Goal: Task Accomplishment & Management: Manage account settings

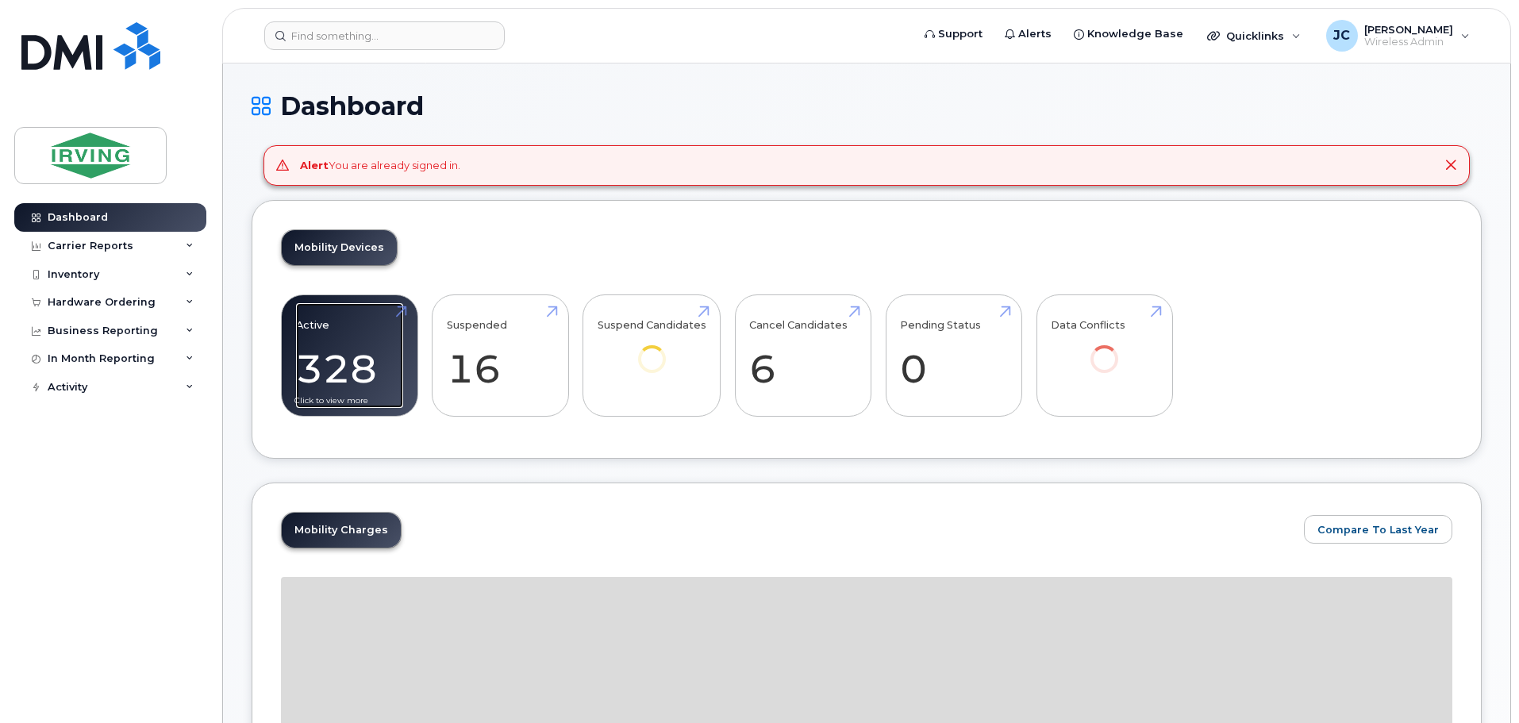
click at [352, 342] on link "Active 328 -96%" at bounding box center [349, 355] width 107 height 105
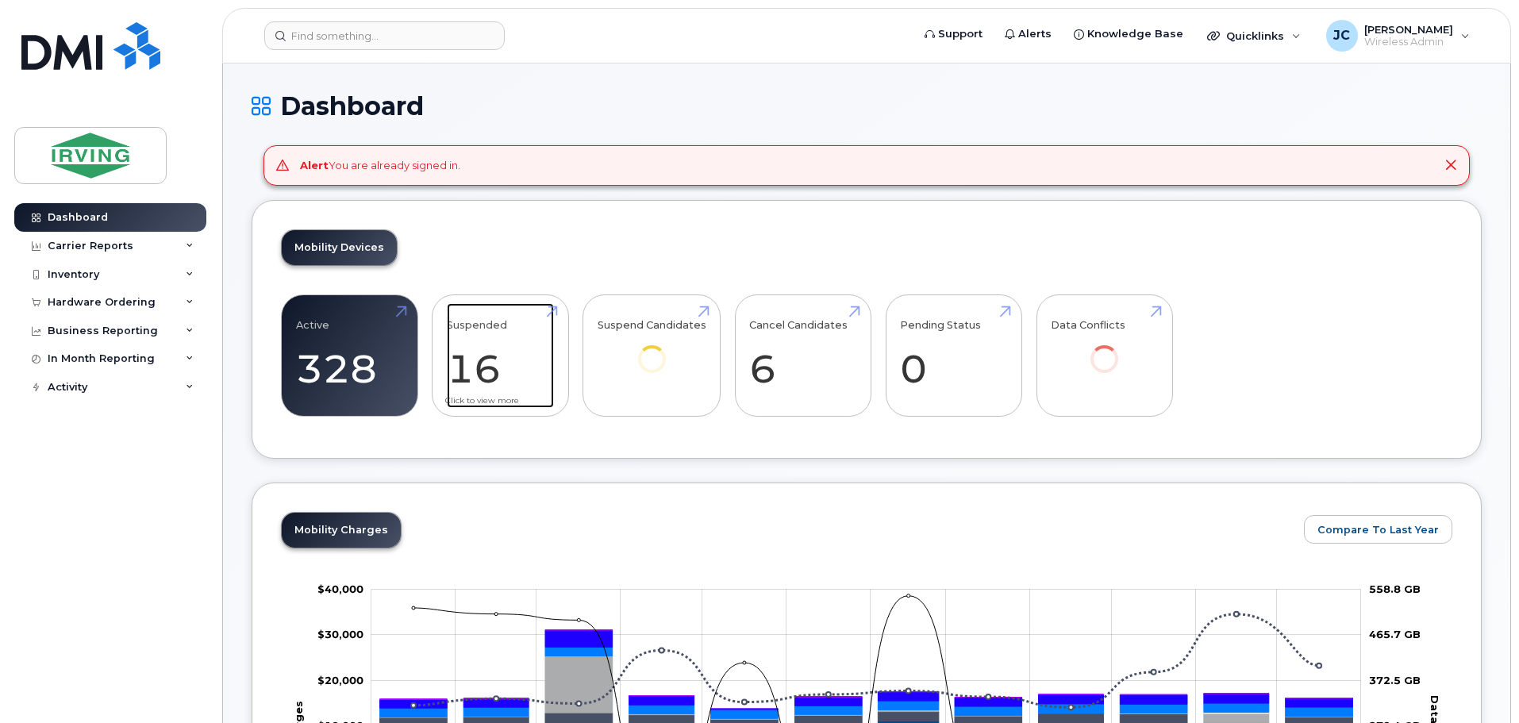
click at [496, 330] on link "Suspended 16 -97%" at bounding box center [500, 355] width 107 height 105
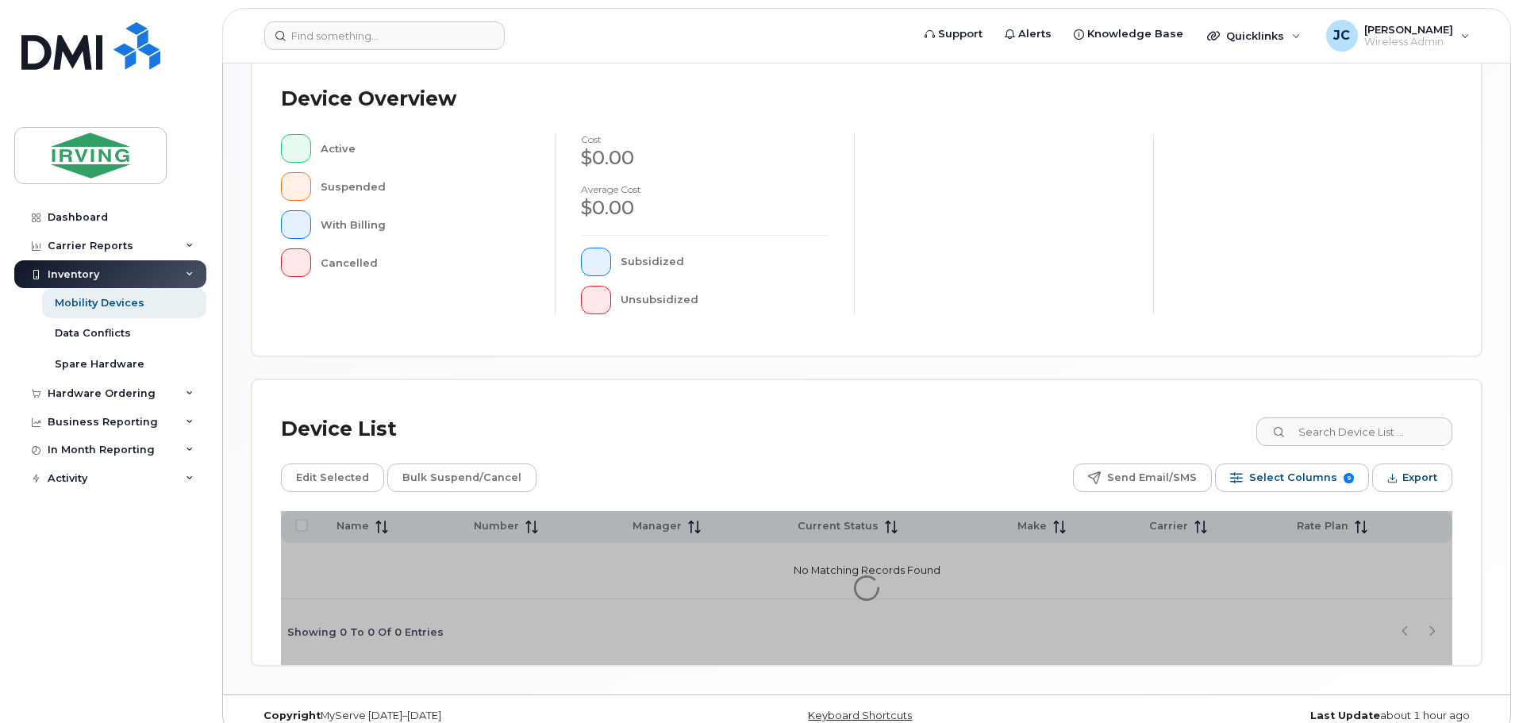
scroll to position [368, 0]
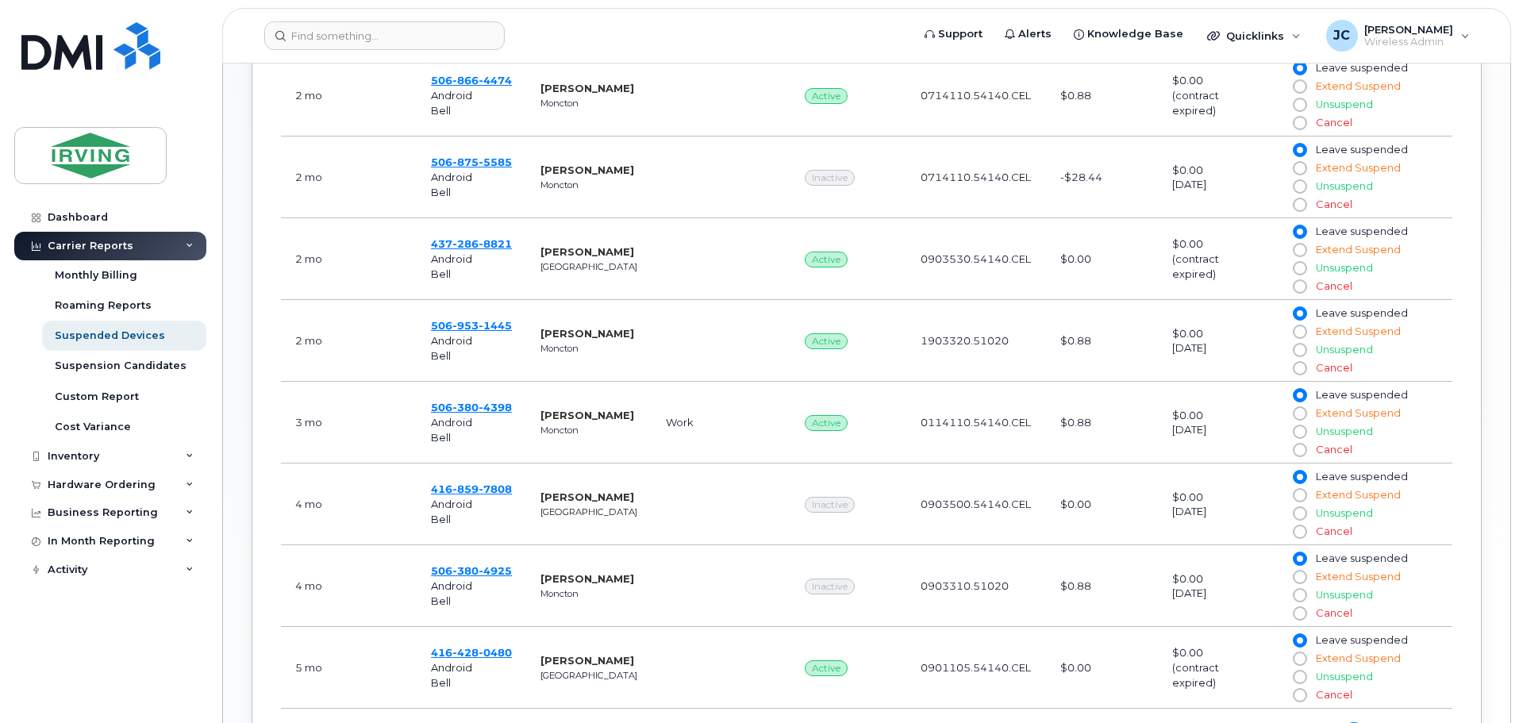
scroll to position [952, 0]
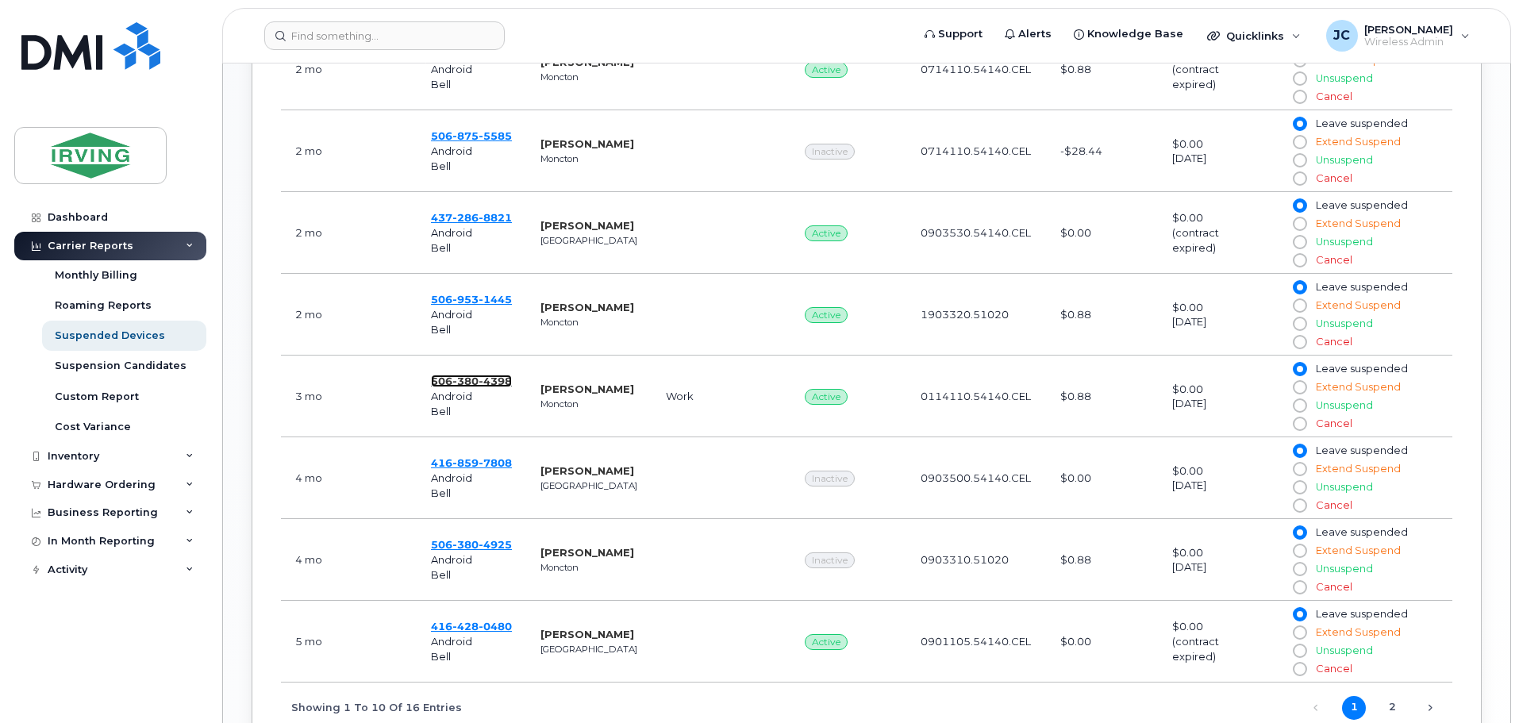
click at [440, 379] on span "506 380 4398" at bounding box center [471, 381] width 81 height 13
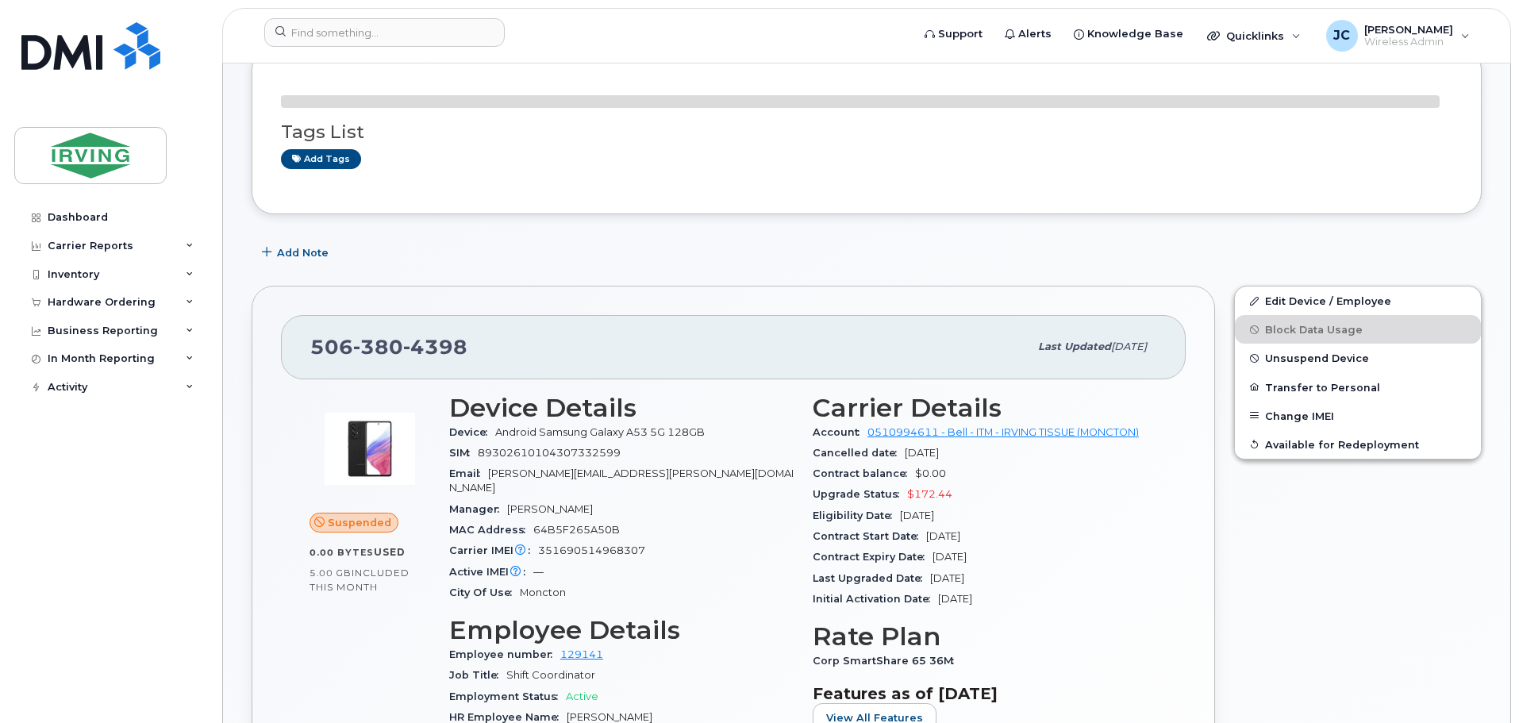
scroll to position [159, 0]
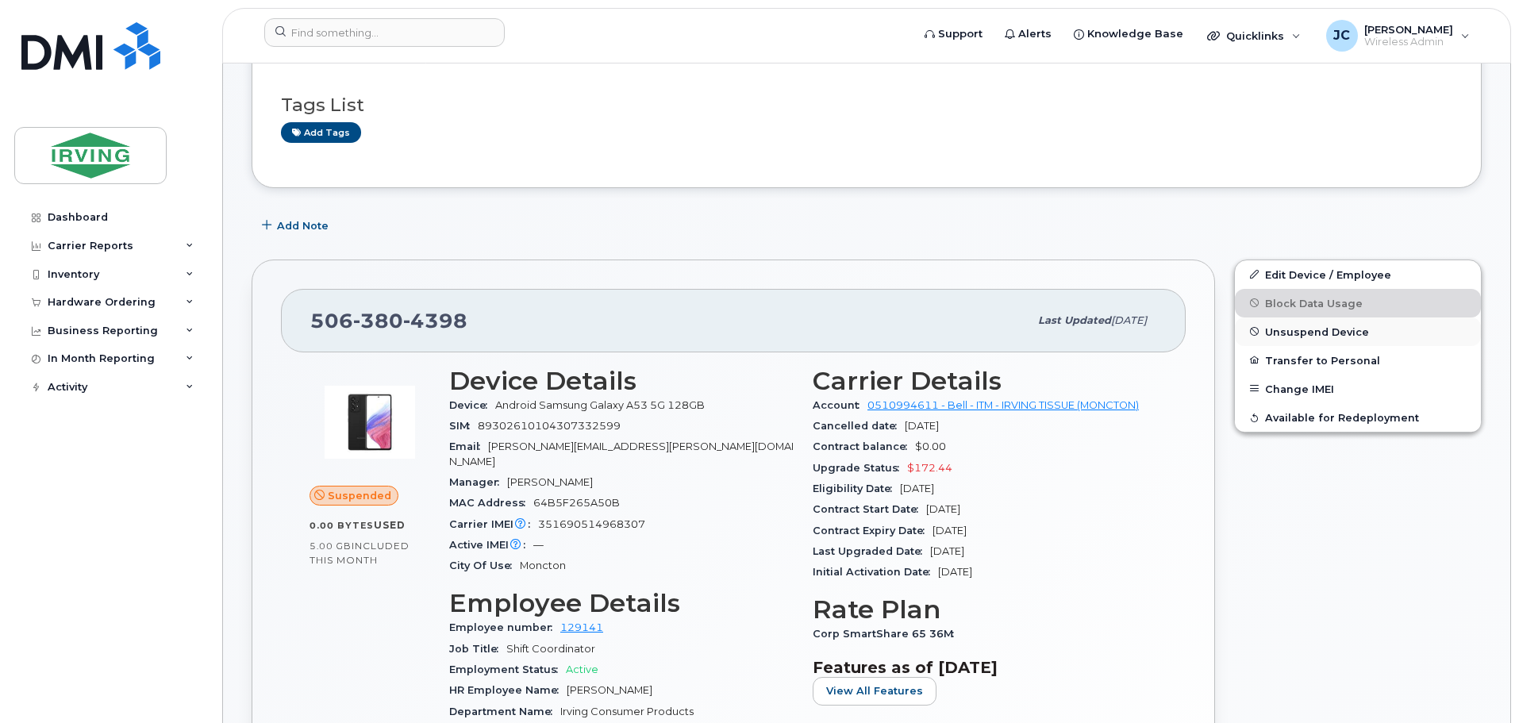
click at [1302, 333] on span "Unsuspend Device" at bounding box center [1317, 331] width 104 height 12
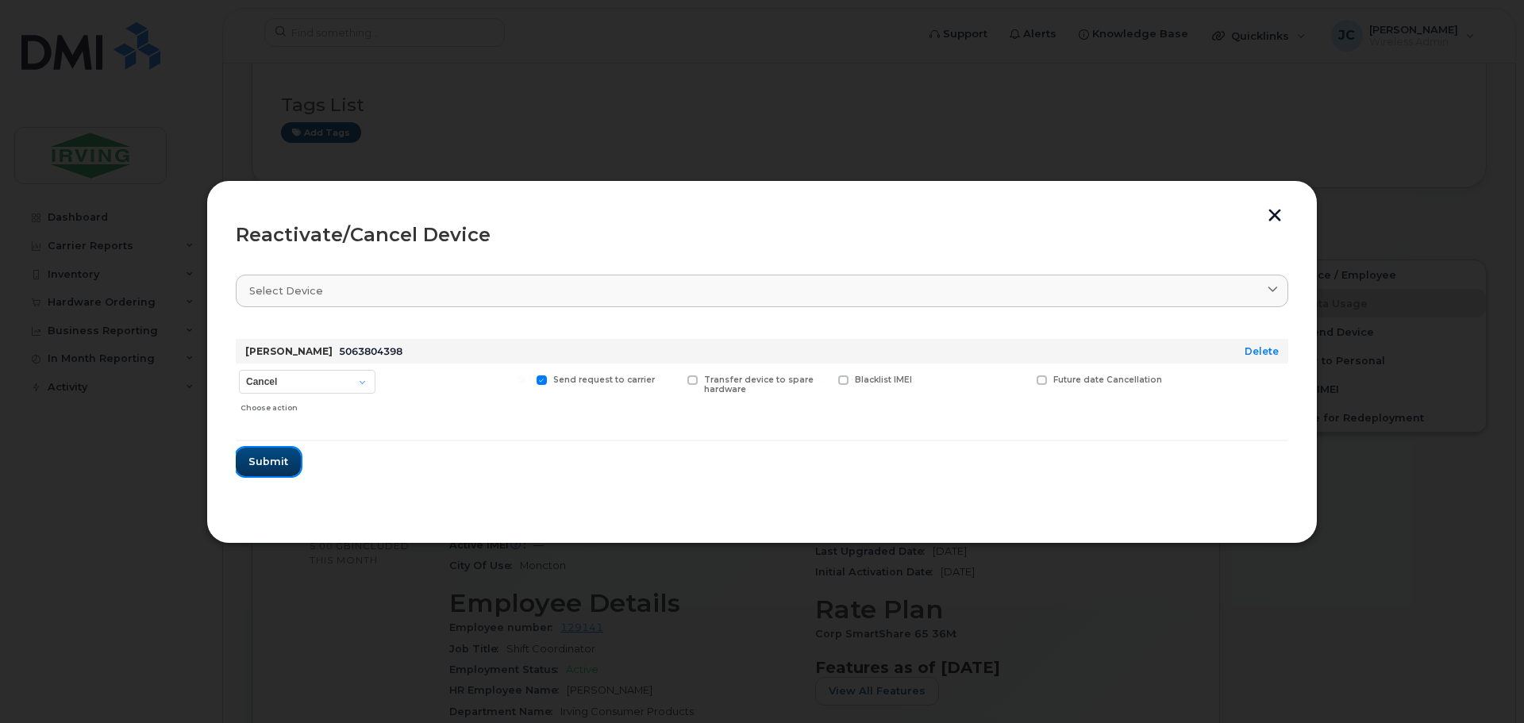
click at [268, 465] on span "Submit" at bounding box center [268, 461] width 40 height 15
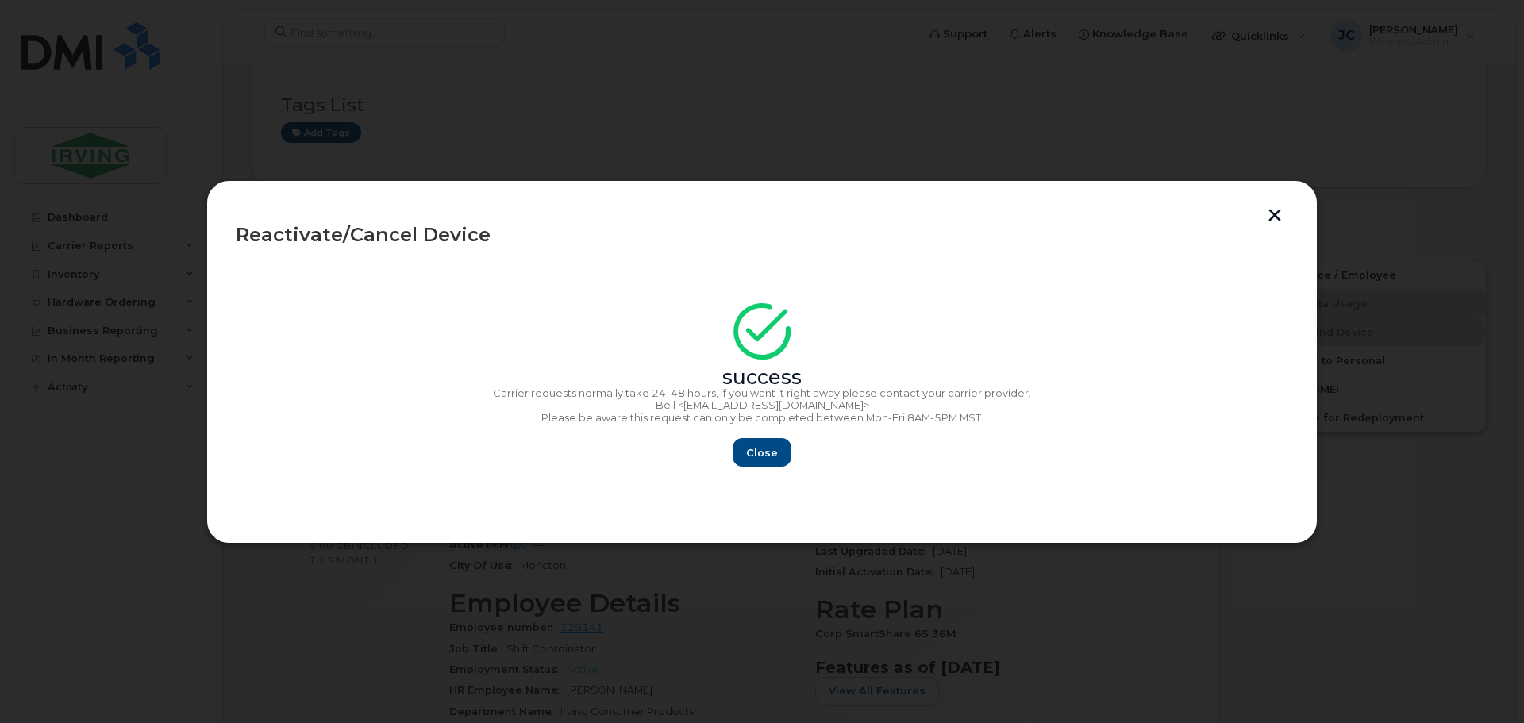
click at [1279, 210] on button "button" at bounding box center [1275, 217] width 24 height 17
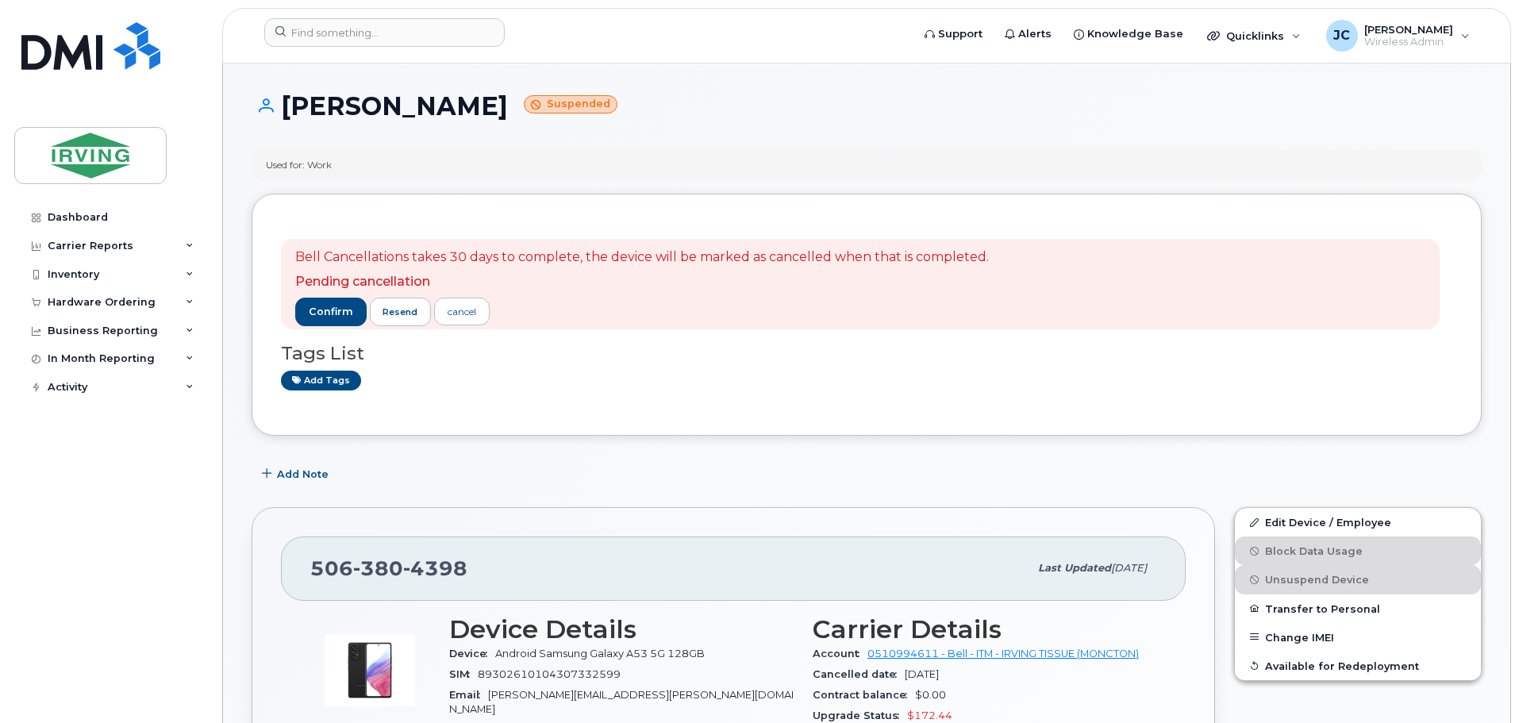
click at [1091, 463] on div "Add Note" at bounding box center [867, 474] width 1230 height 29
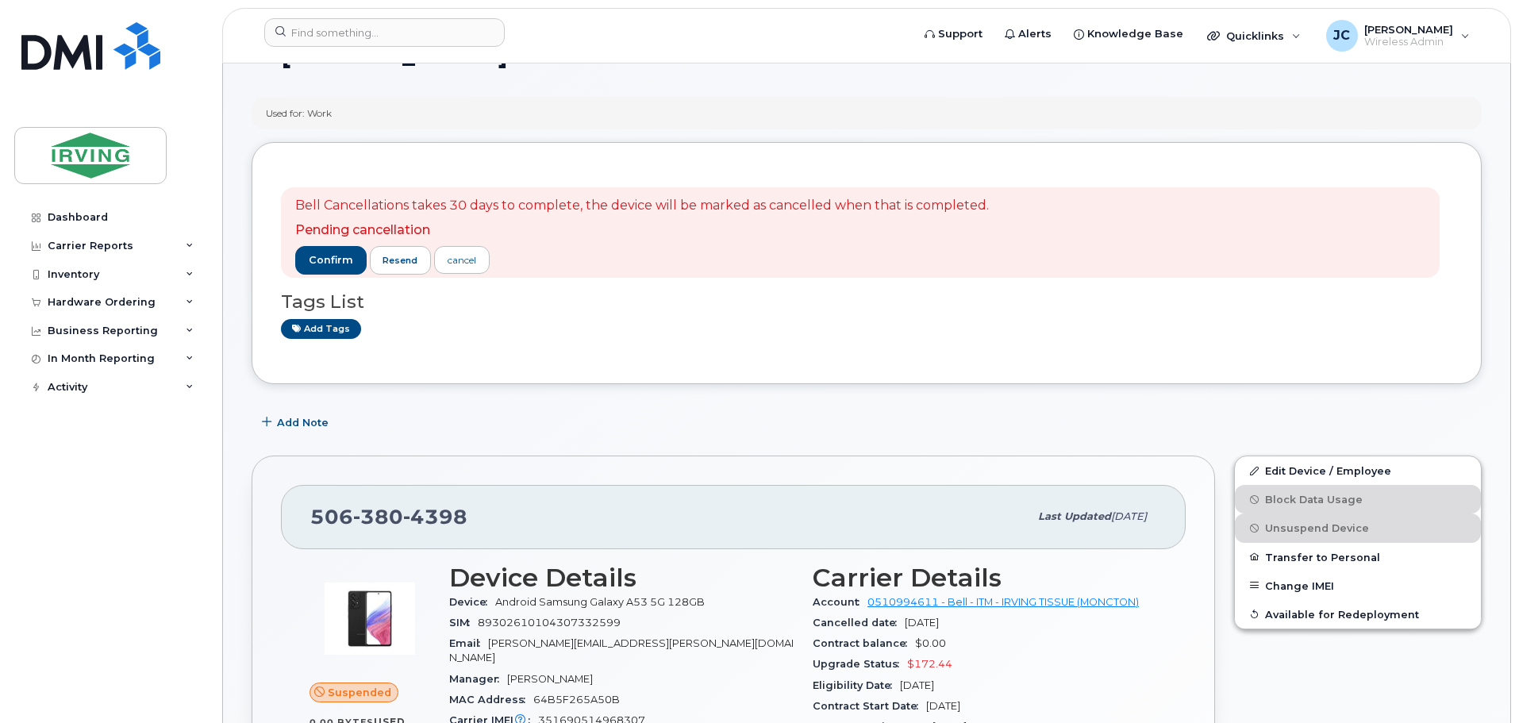
scroll to position [79, 0]
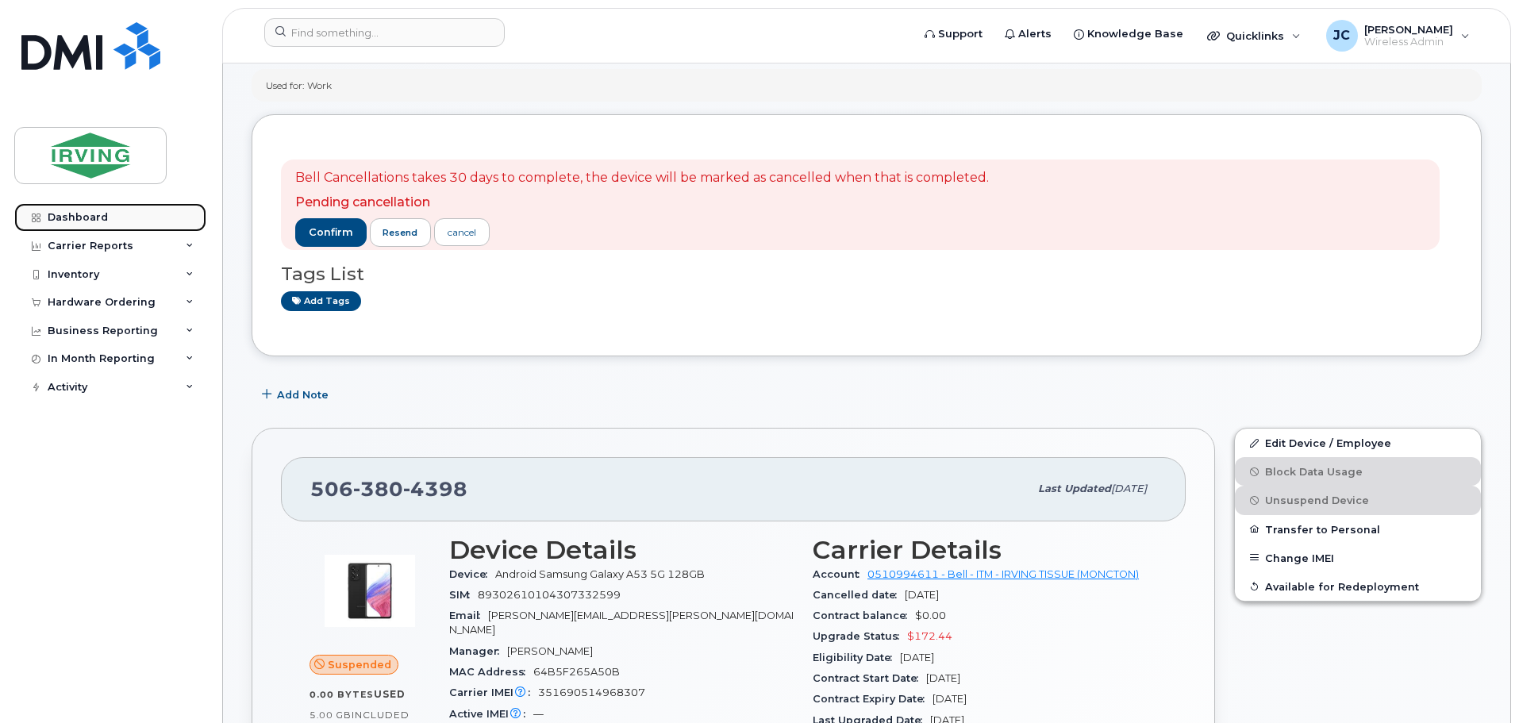
click at [59, 219] on div "Dashboard" at bounding box center [78, 217] width 60 height 13
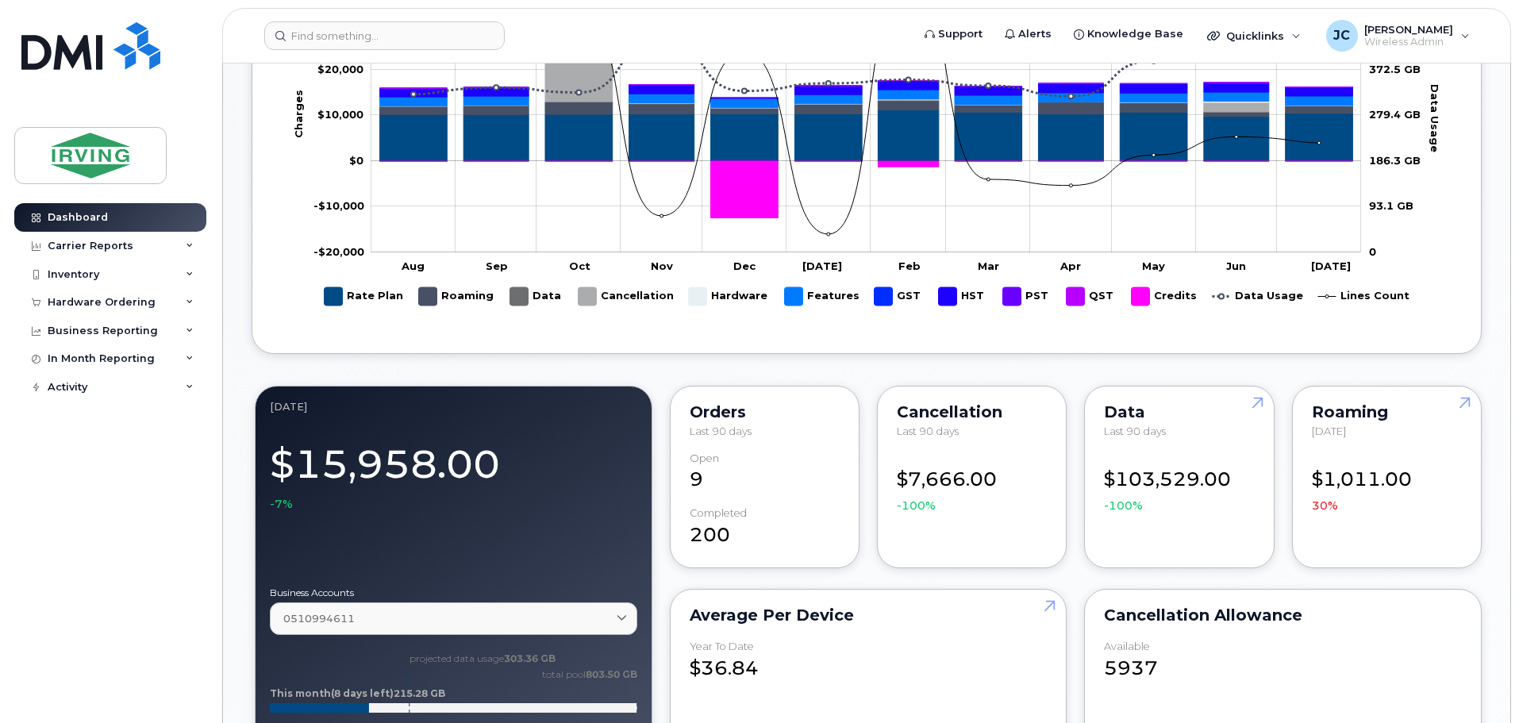
scroll to position [159, 0]
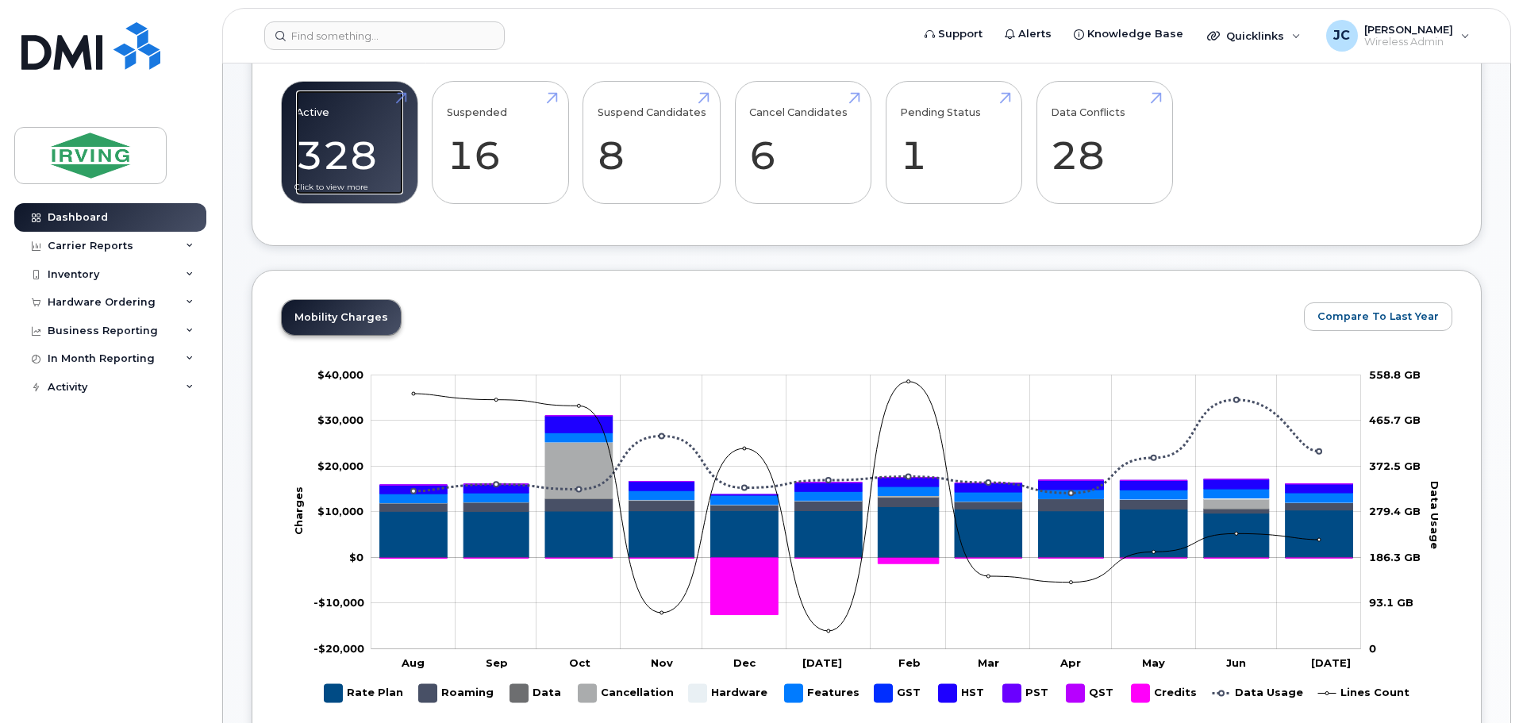
click at [351, 163] on link "Active 328 -96%" at bounding box center [349, 142] width 107 height 105
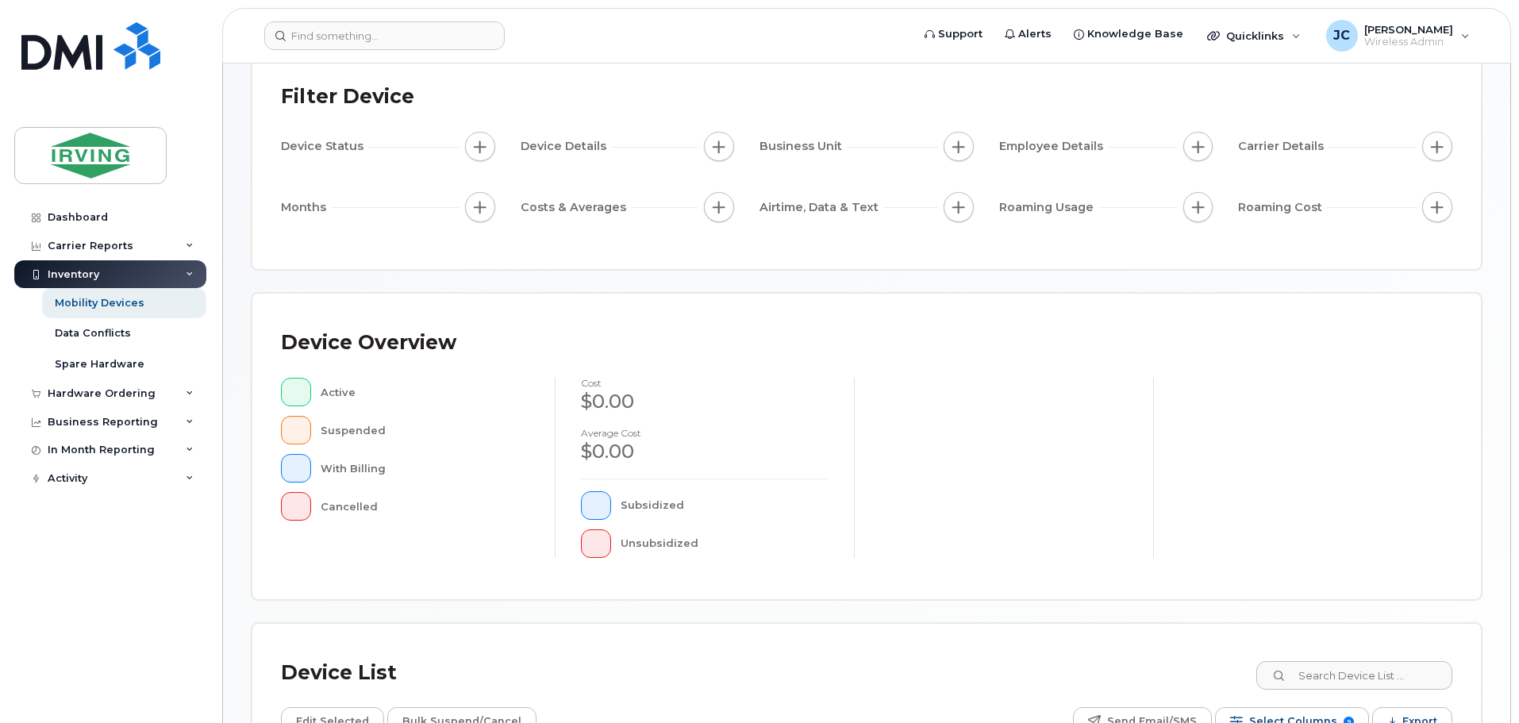
scroll to position [368, 0]
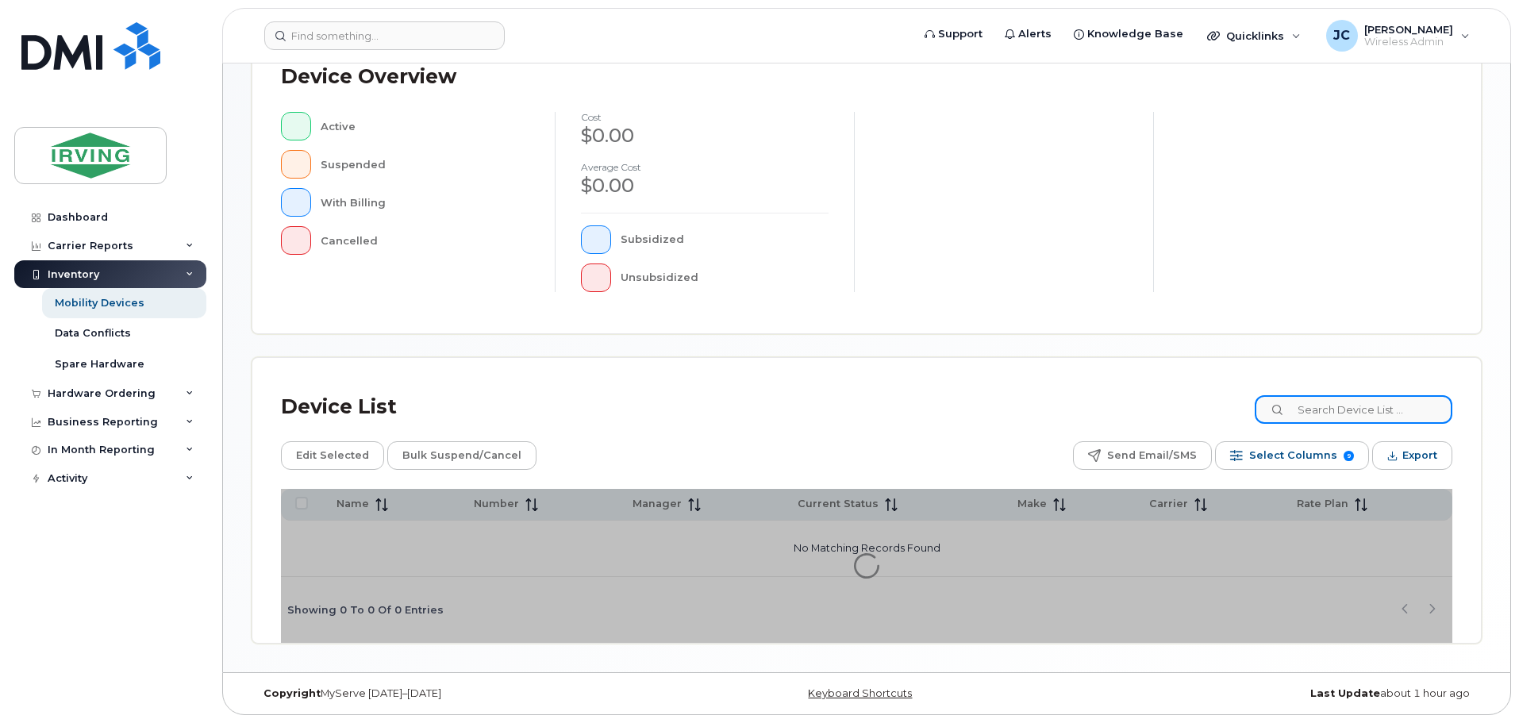
click at [1352, 413] on input at bounding box center [1354, 409] width 198 height 29
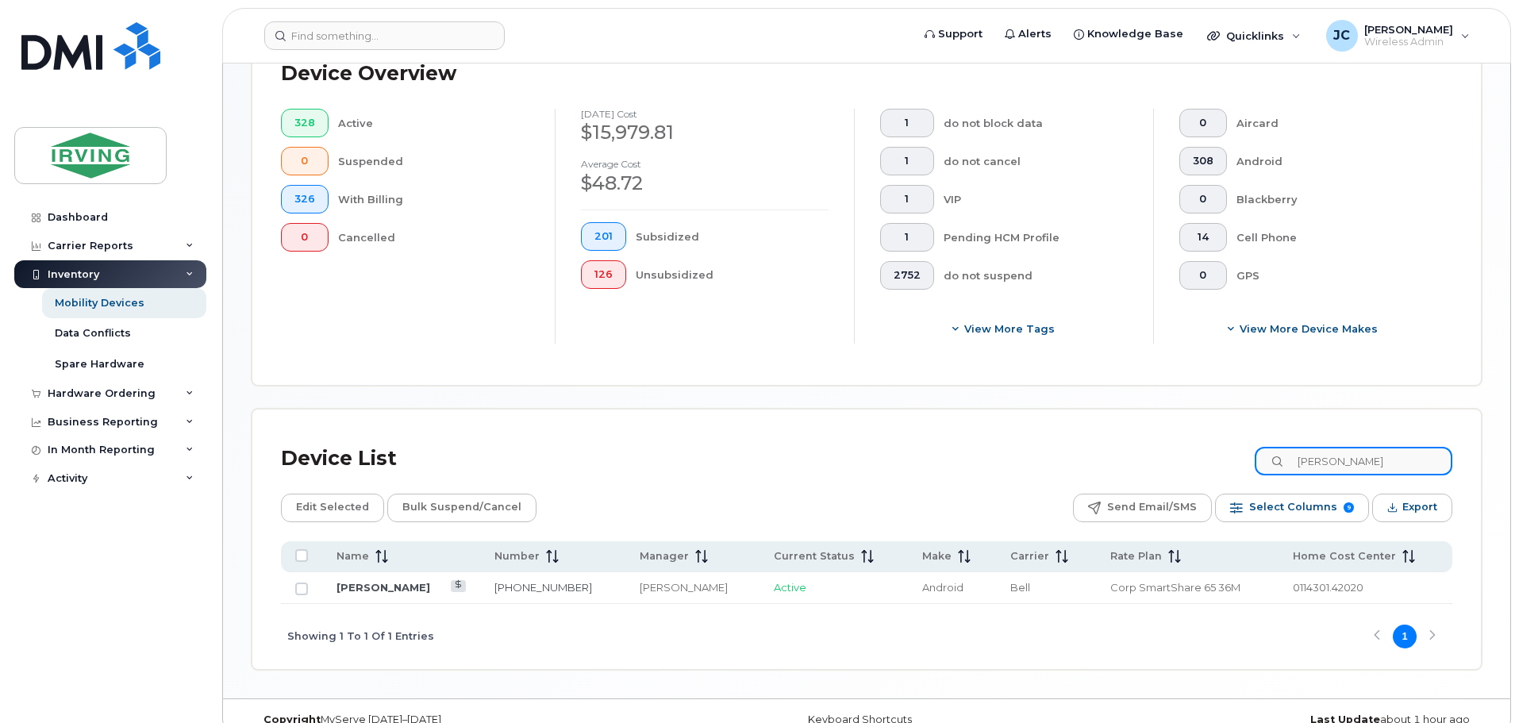
scroll to position [425, 0]
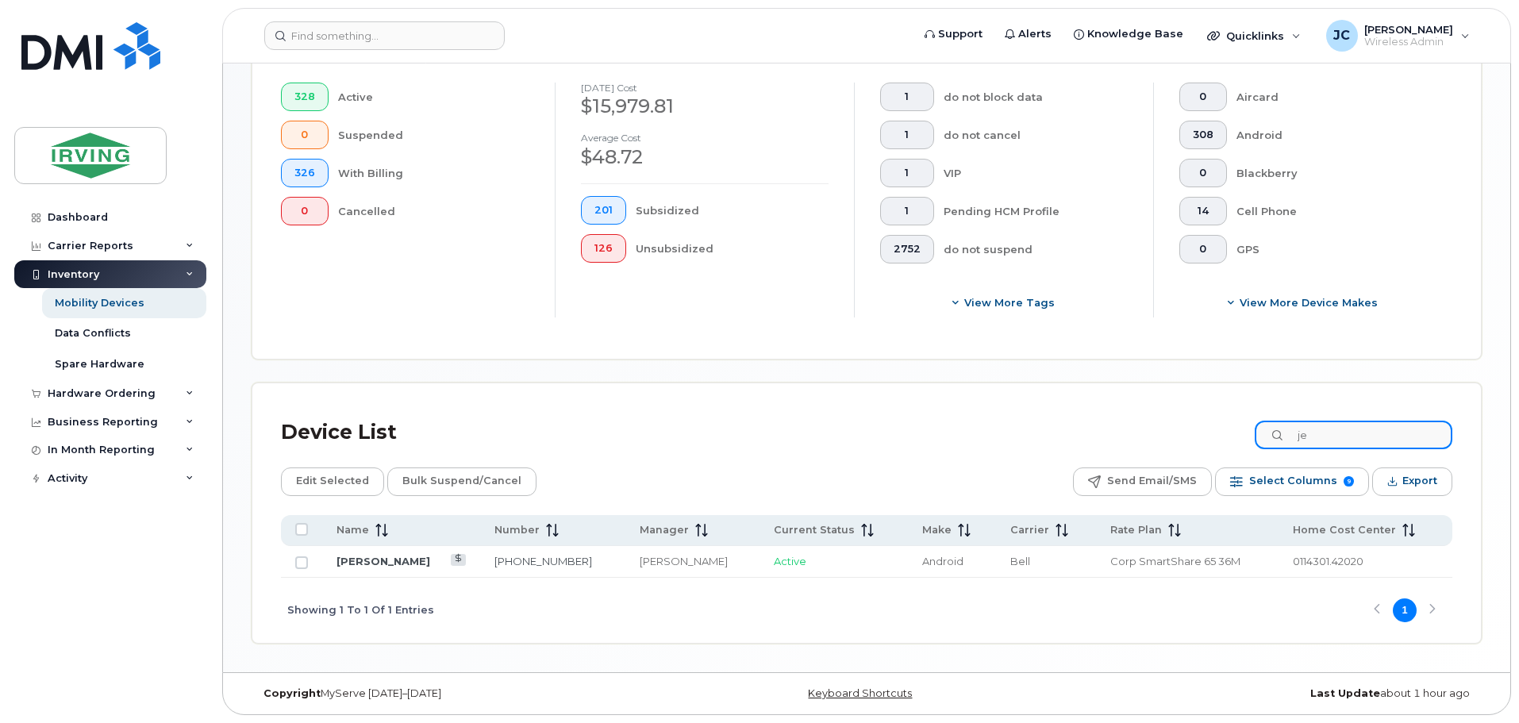
type input "j"
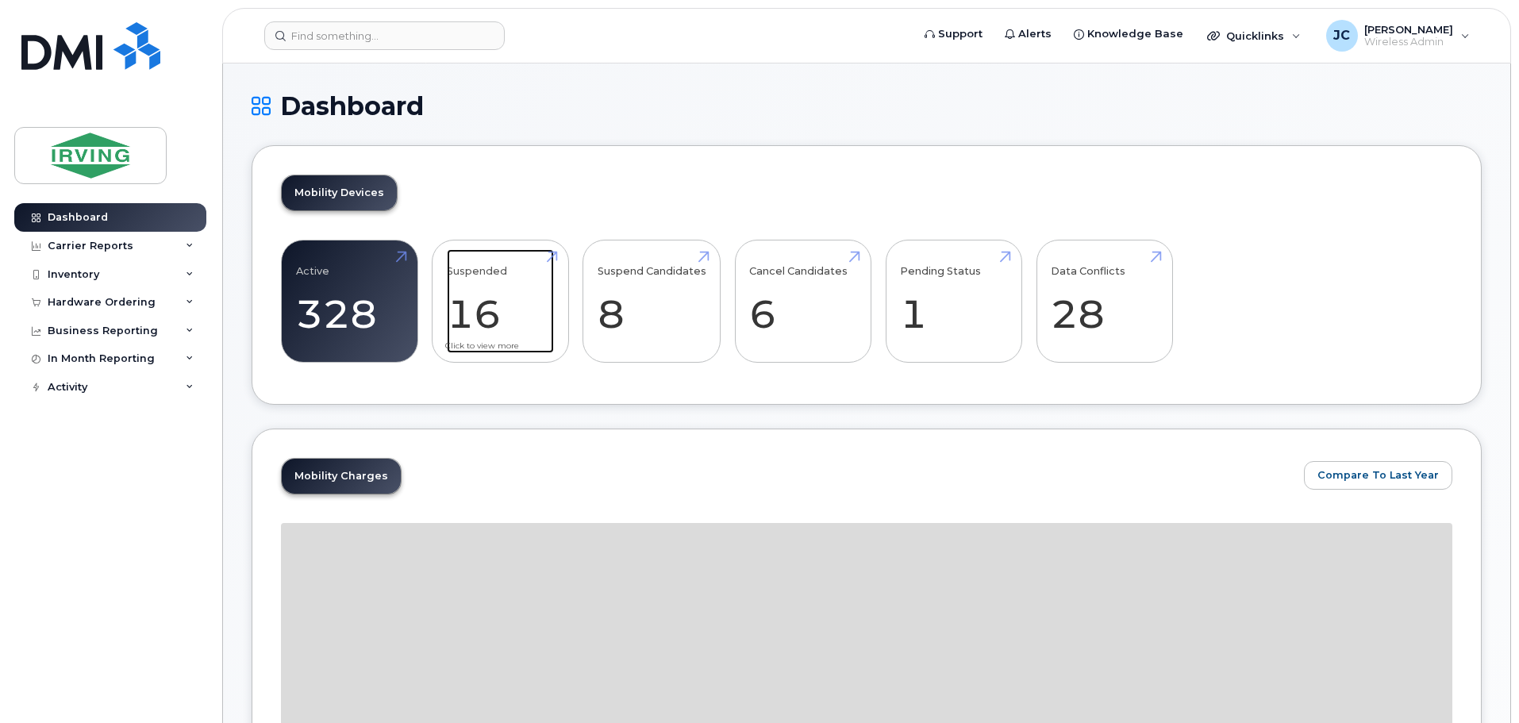
click at [473, 302] on link "Suspended 16 -97%" at bounding box center [500, 301] width 107 height 105
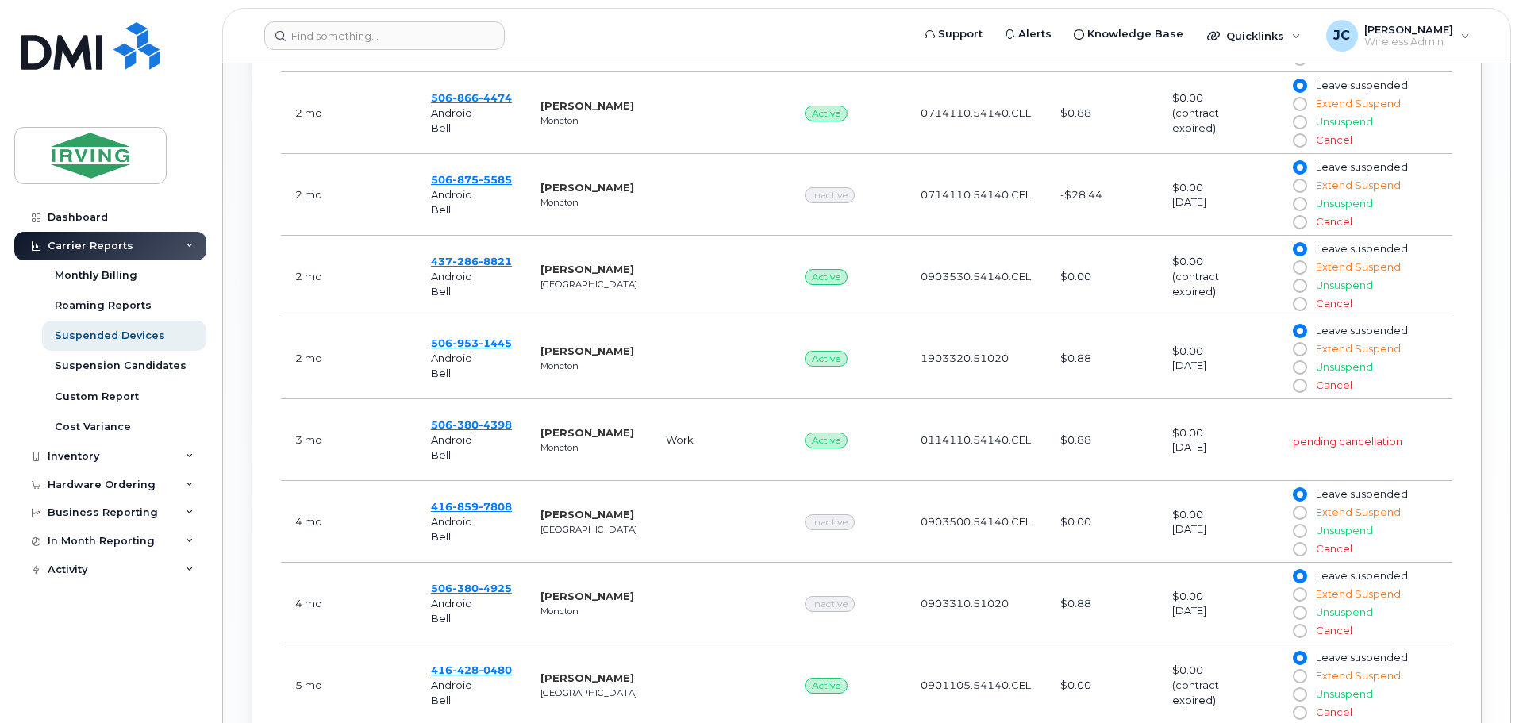
scroll to position [952, 0]
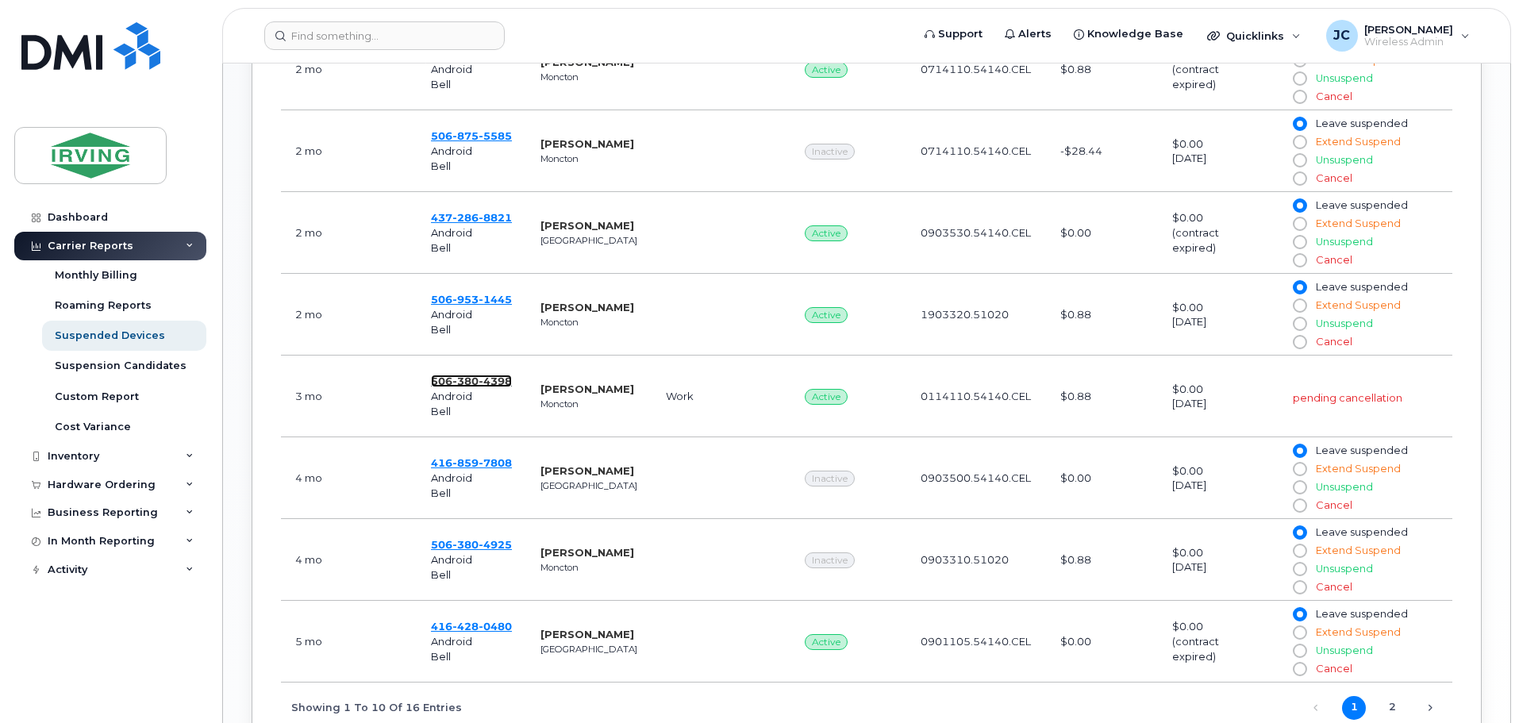
click at [458, 380] on span "380" at bounding box center [465, 381] width 26 height 13
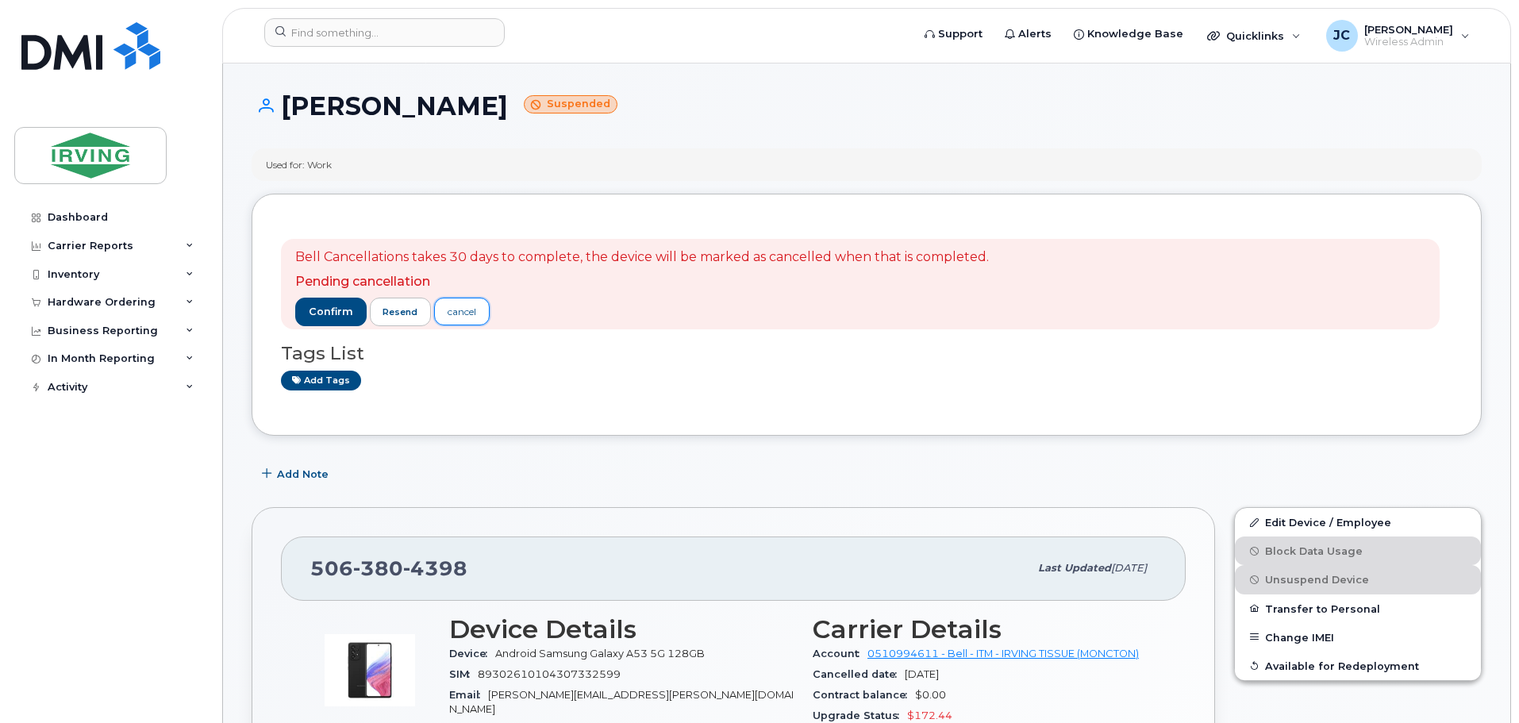
click at [471, 313] on div "cancel" at bounding box center [462, 312] width 29 height 14
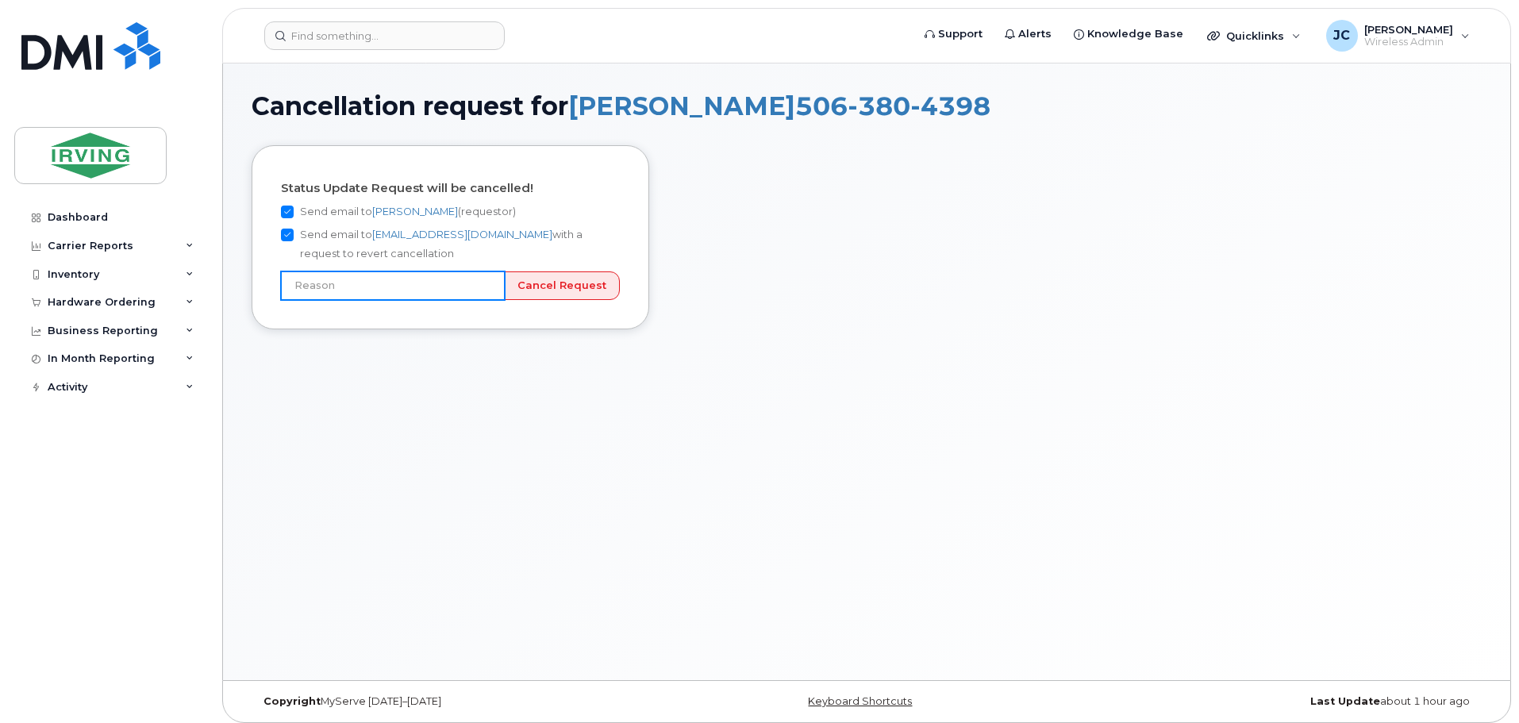
click at [430, 290] on input "text" at bounding box center [393, 285] width 224 height 29
type input "User still using device"
click at [551, 287] on input "Cancel Request" at bounding box center [562, 285] width 116 height 29
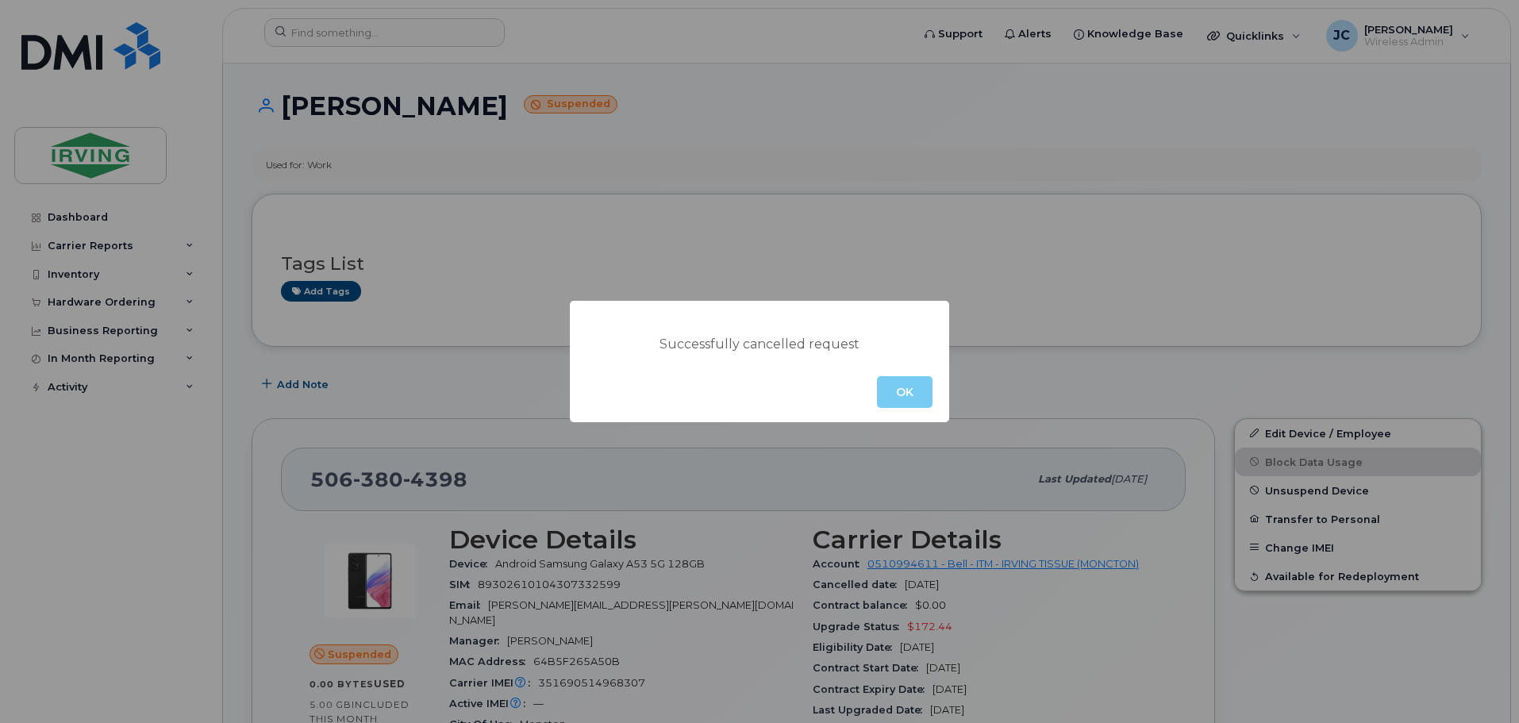
click at [907, 393] on button "OK" at bounding box center [905, 392] width 56 height 32
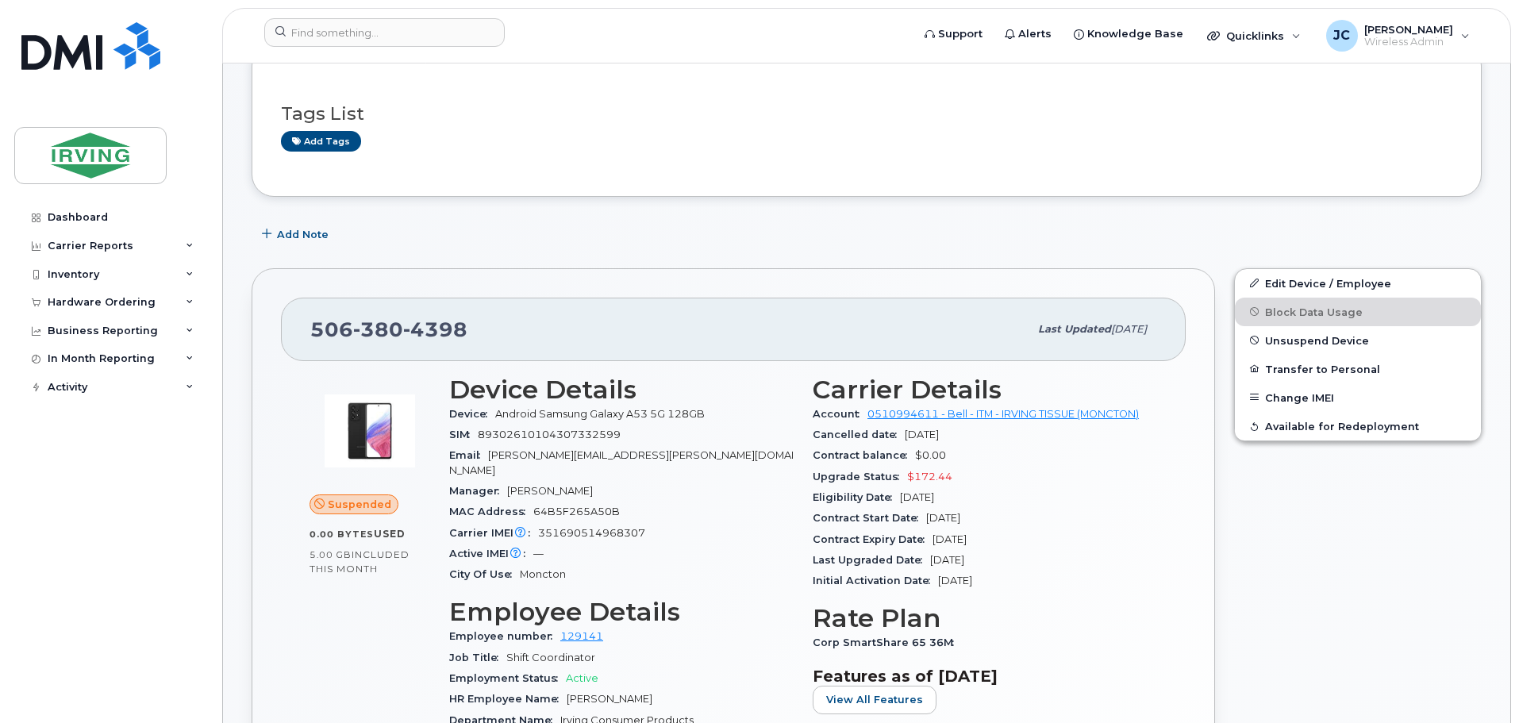
scroll to position [159, 0]
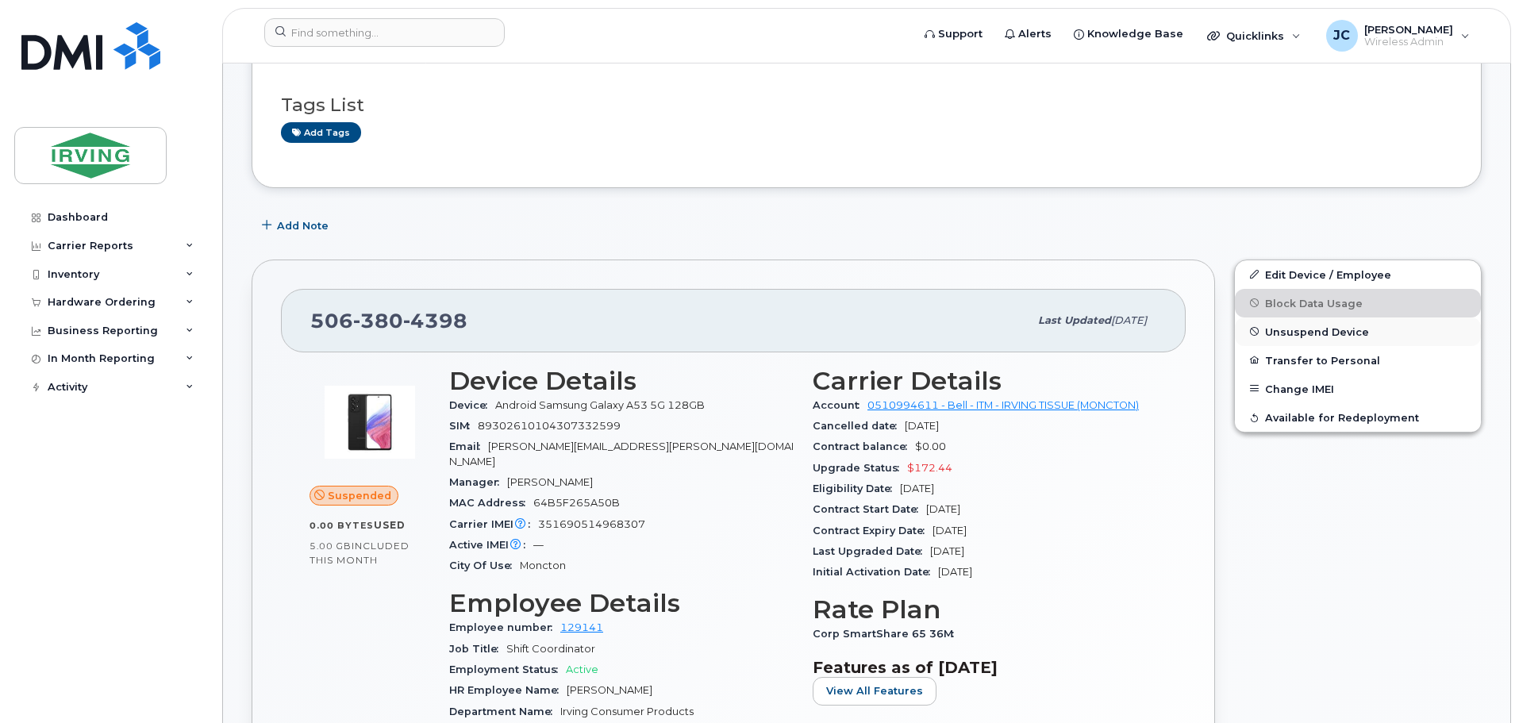
click at [1287, 333] on span "Unsuspend Device" at bounding box center [1317, 331] width 104 height 12
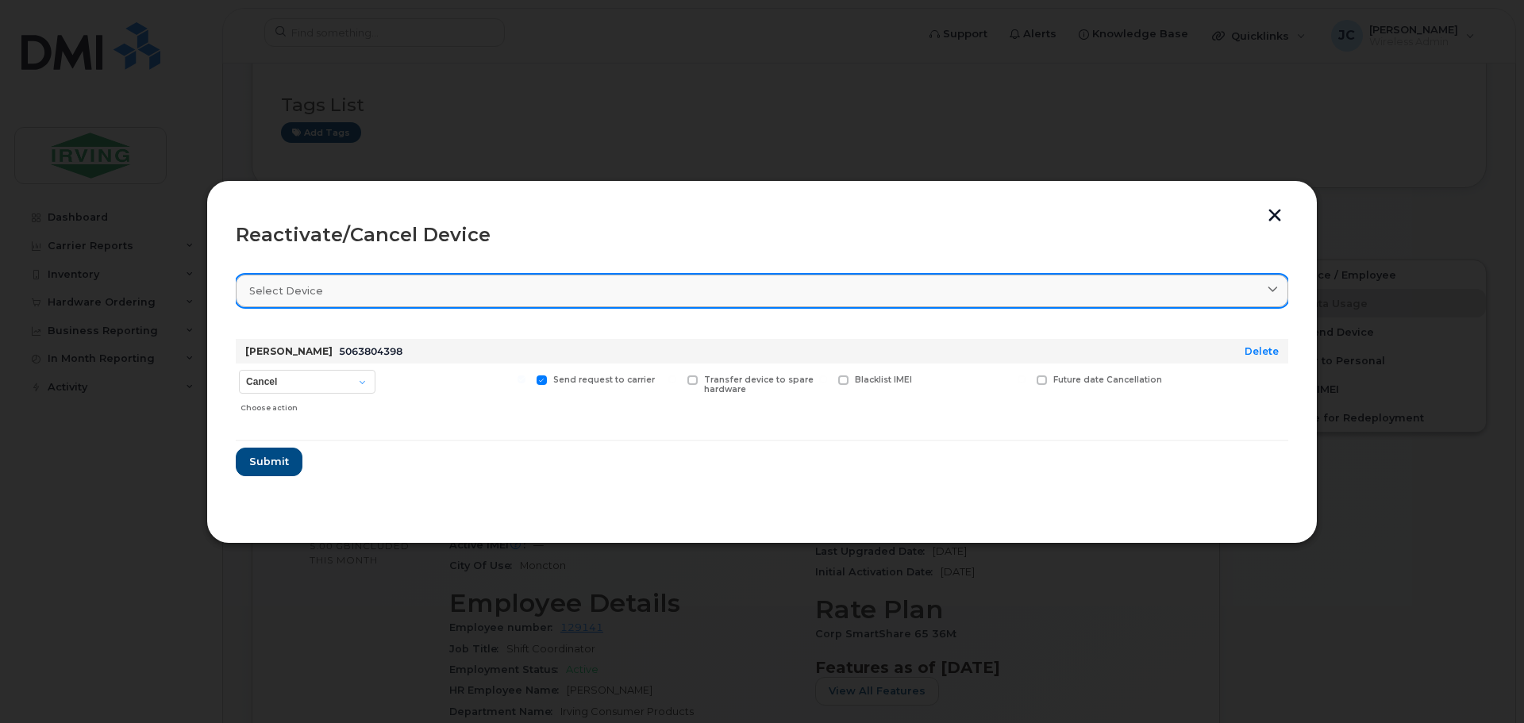
click at [839, 281] on link "Select device" at bounding box center [762, 291] width 1052 height 33
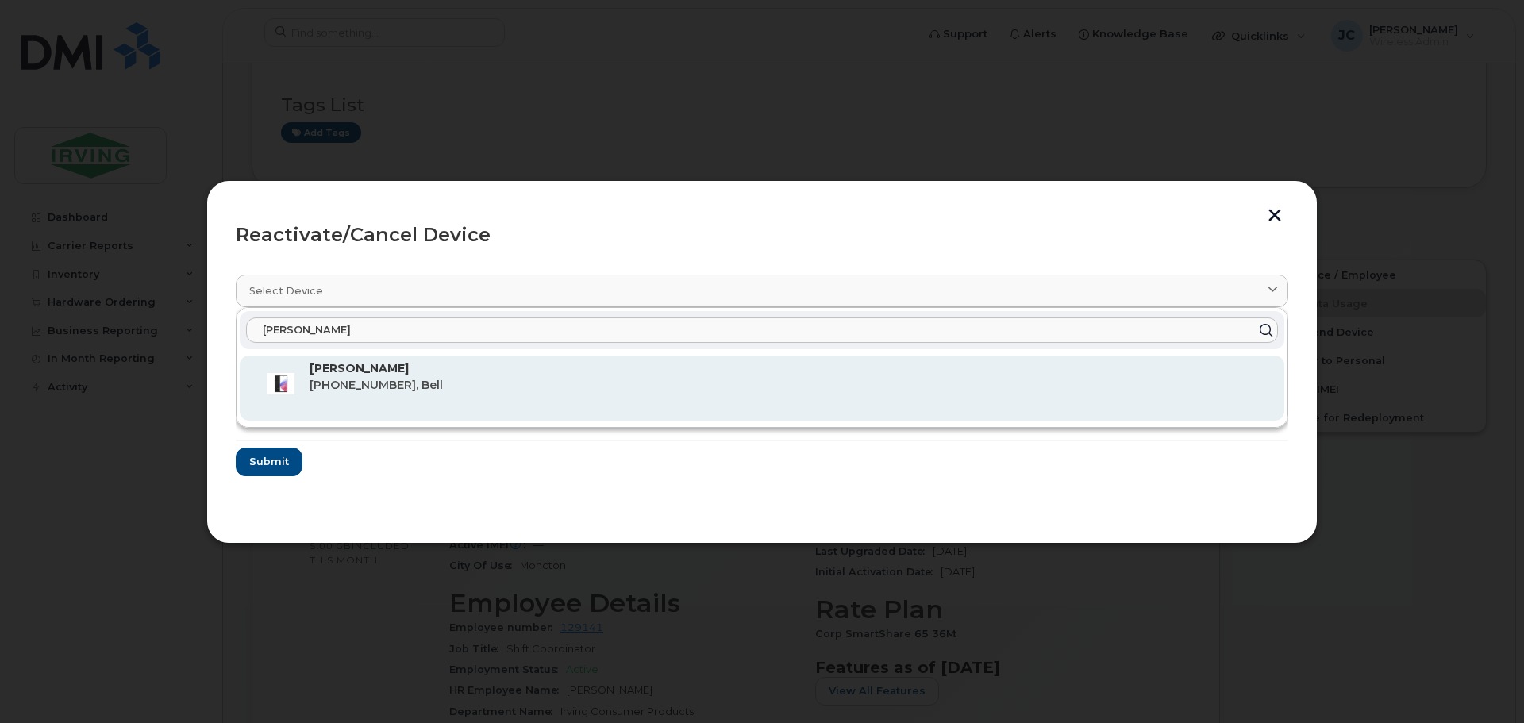
type input "jeffrey"
click at [337, 381] on span "506-380-4398, Bell" at bounding box center [376, 385] width 133 height 14
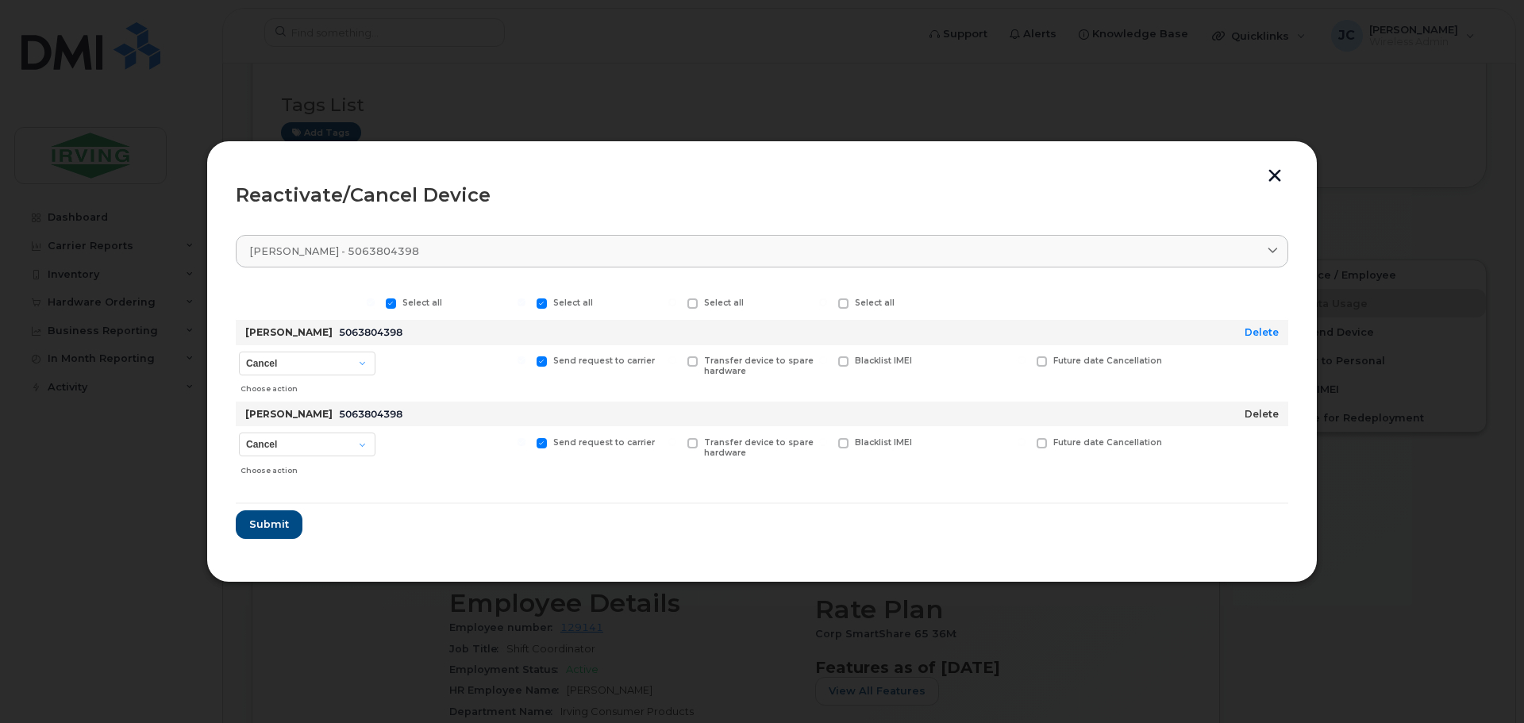
click at [1265, 417] on link "Delete" at bounding box center [1261, 414] width 34 height 12
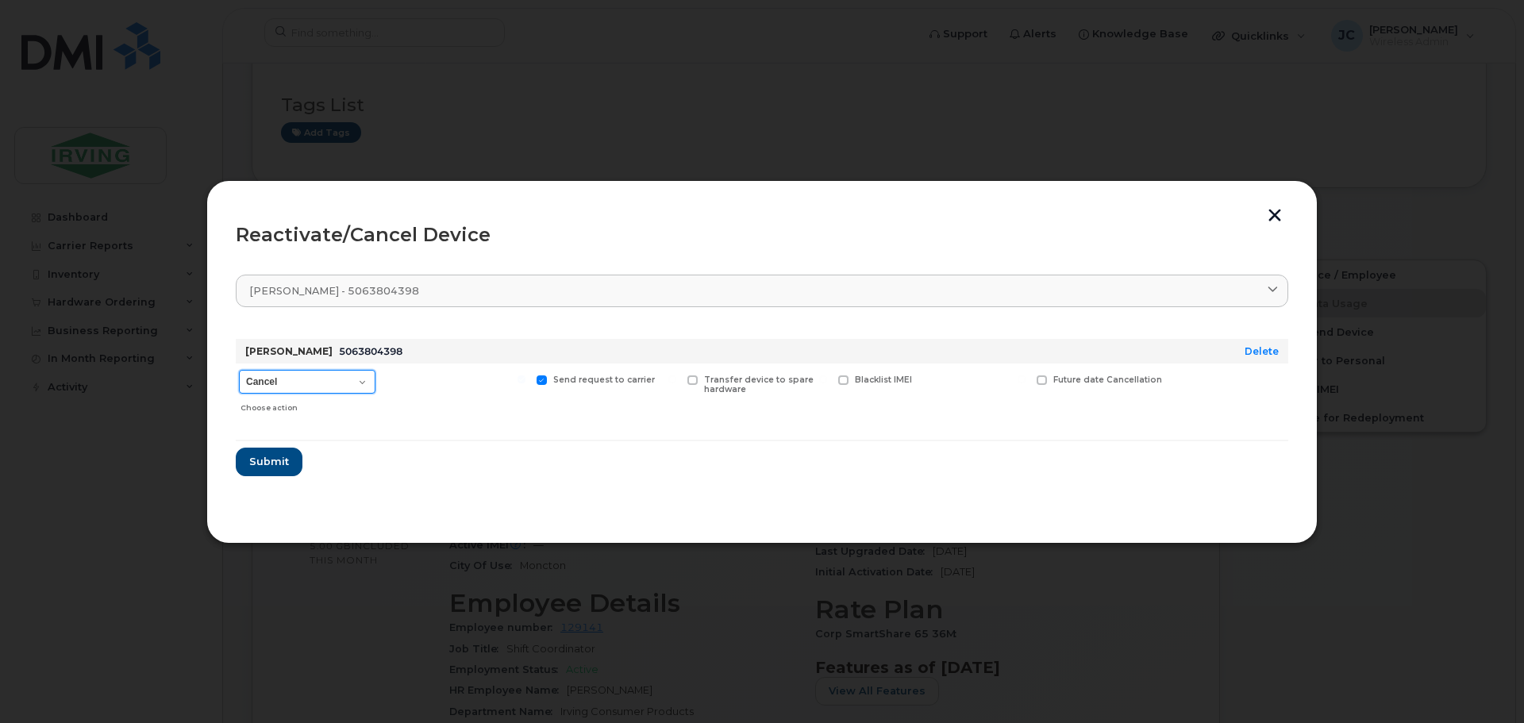
click at [360, 383] on select "Cancel Suspend - Extend Suspension Reactivate" at bounding box center [307, 382] width 137 height 24
select select "[object Object]"
click at [239, 370] on select "Cancel Suspend - Extend Suspension Reactivate" at bounding box center [307, 382] width 137 height 24
click at [255, 459] on span "Submit" at bounding box center [268, 461] width 40 height 15
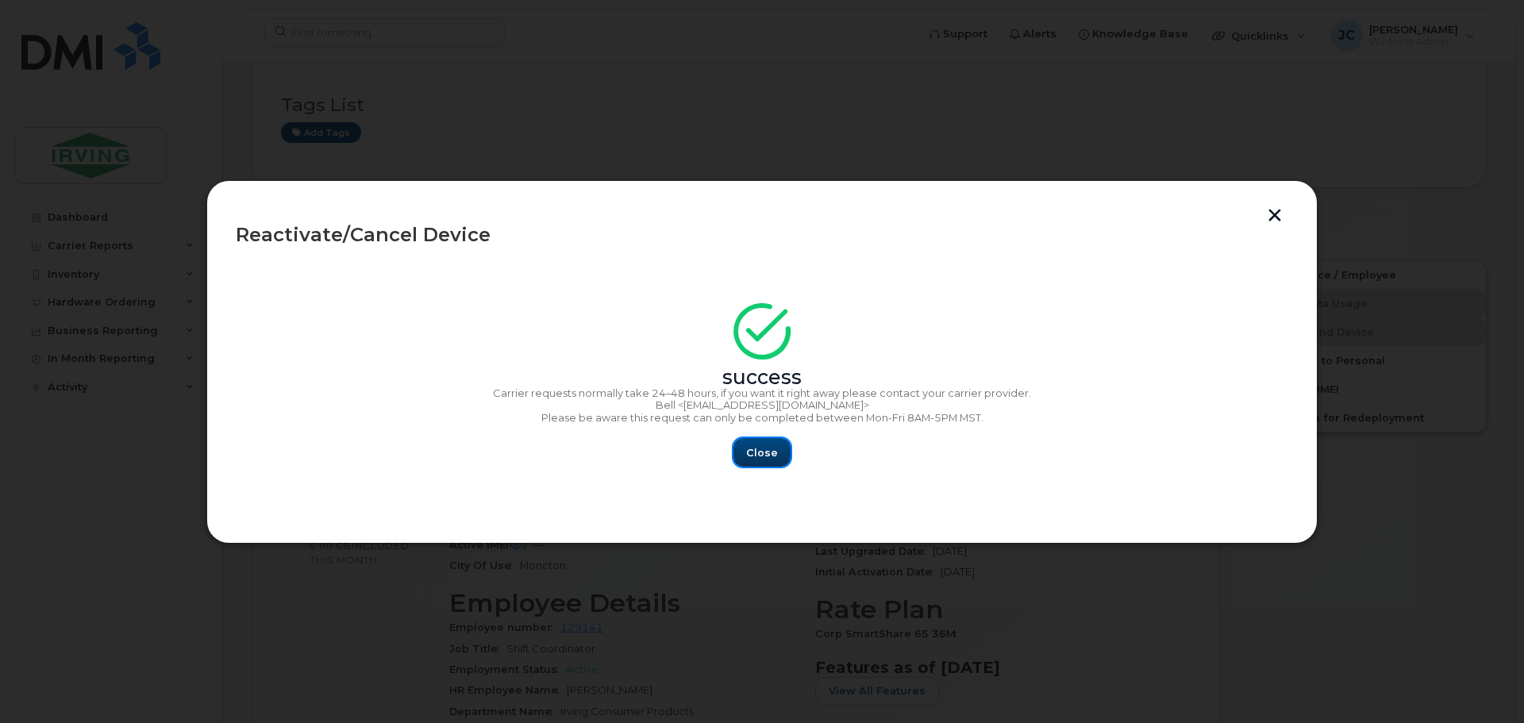
click at [765, 451] on span "Close" at bounding box center [762, 452] width 32 height 15
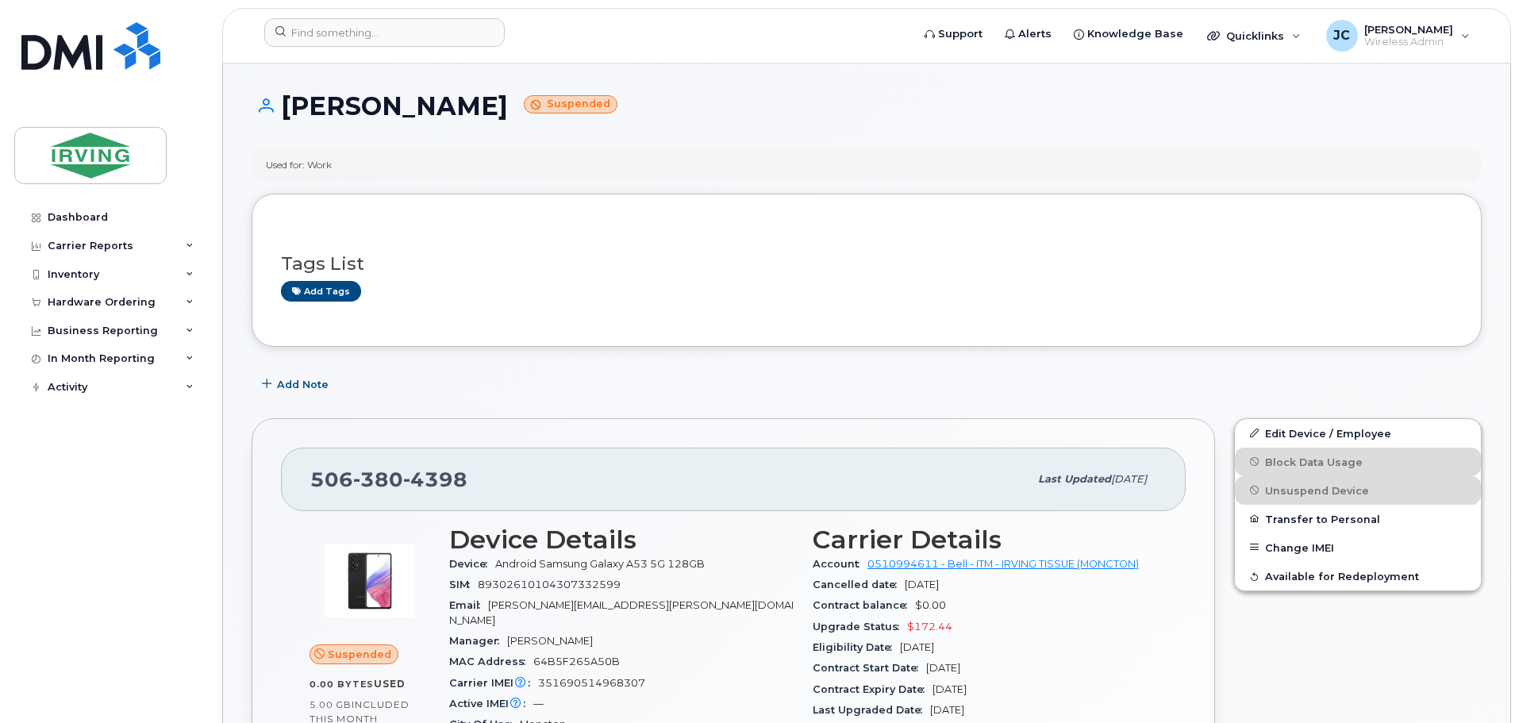
scroll to position [79, 0]
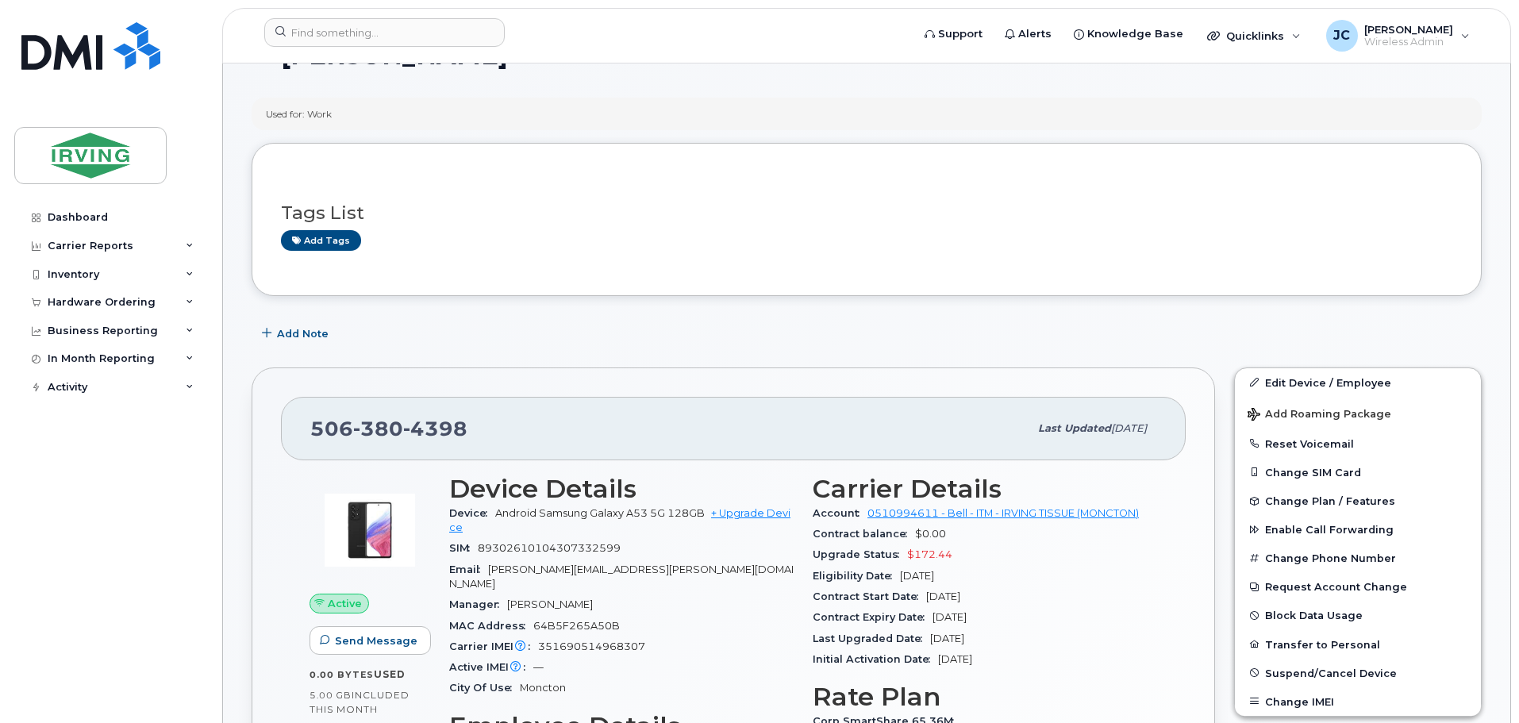
scroll to position [79, 0]
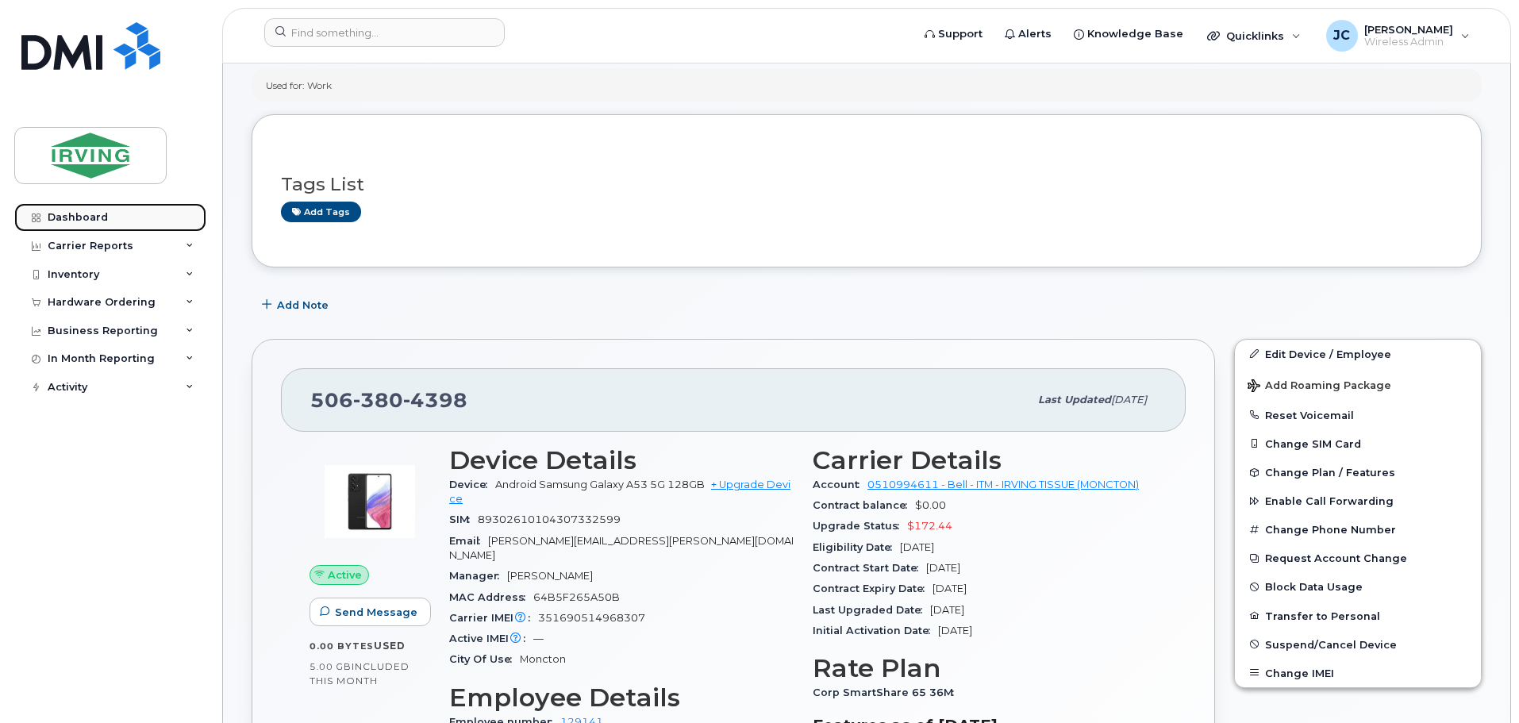
click at [98, 217] on div "Dashboard" at bounding box center [78, 217] width 60 height 13
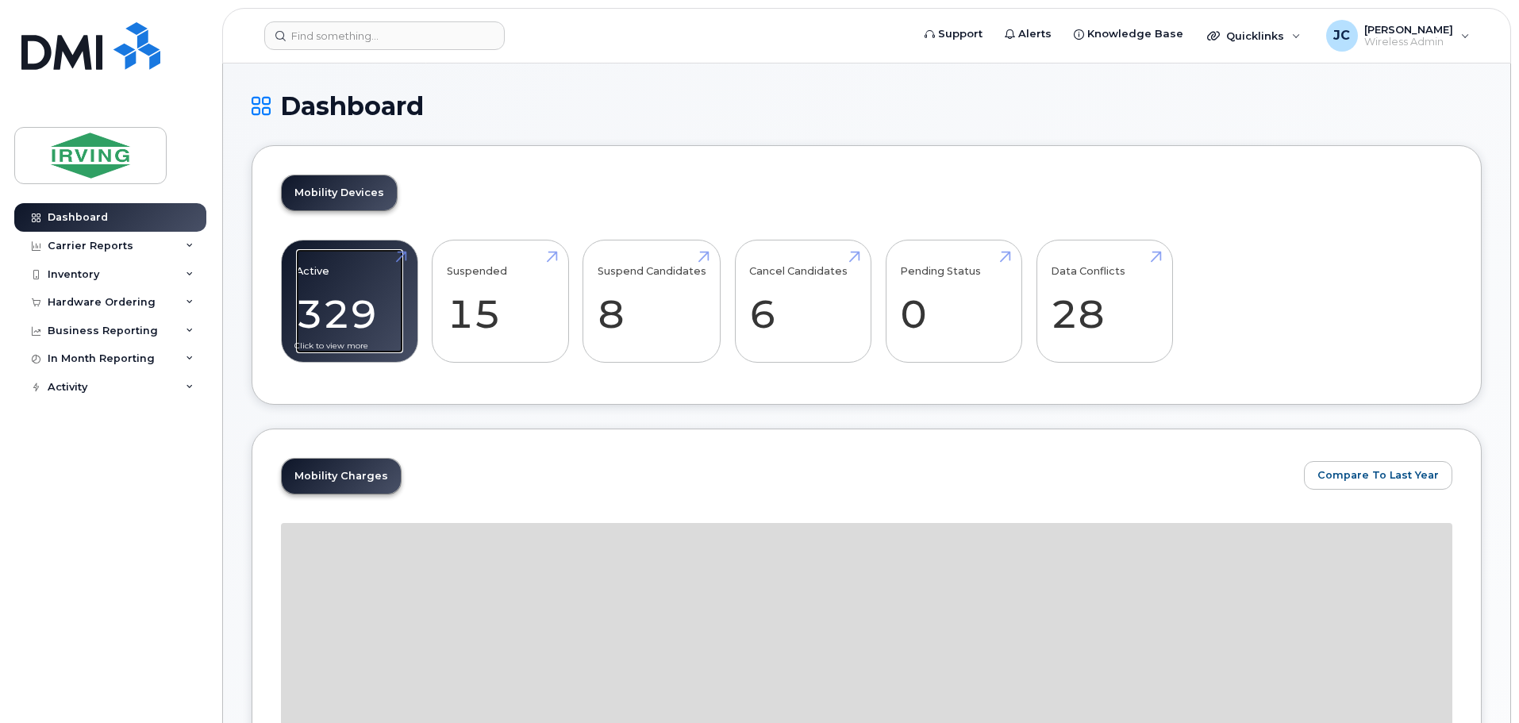
click at [334, 302] on link "Active 329 -96%" at bounding box center [349, 301] width 107 height 105
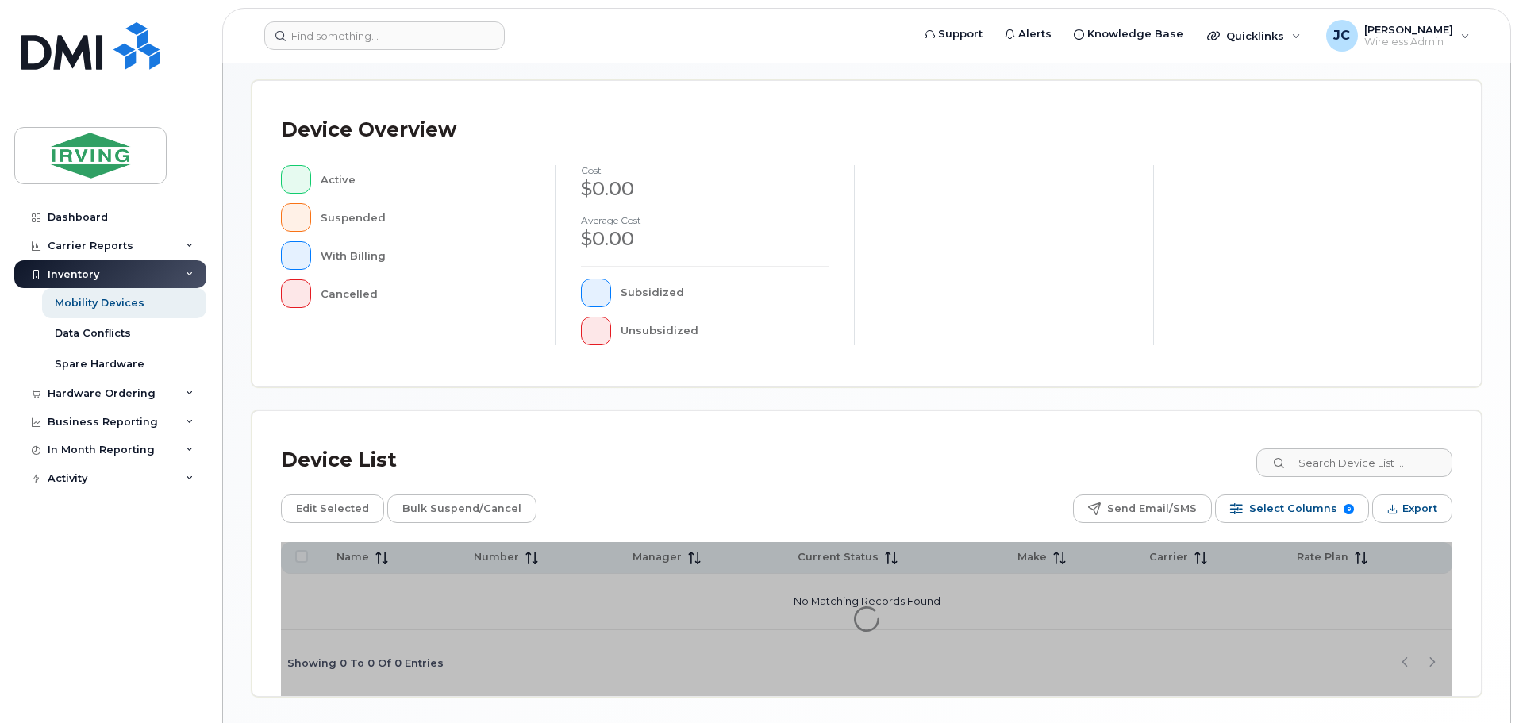
scroll to position [368, 0]
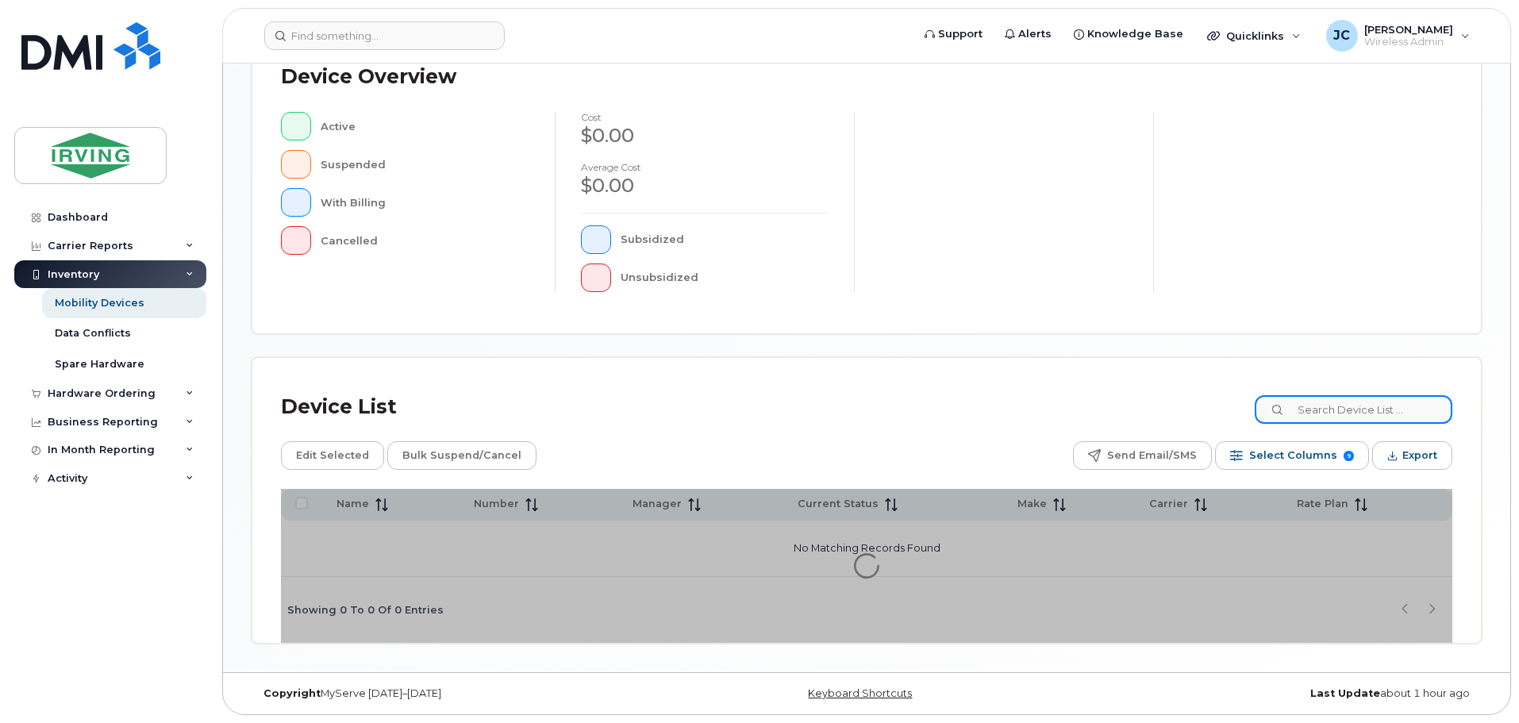
click at [1364, 402] on input at bounding box center [1354, 409] width 198 height 29
type input "[PERSON_NAME]"
